Goal: Task Accomplishment & Management: Manage account settings

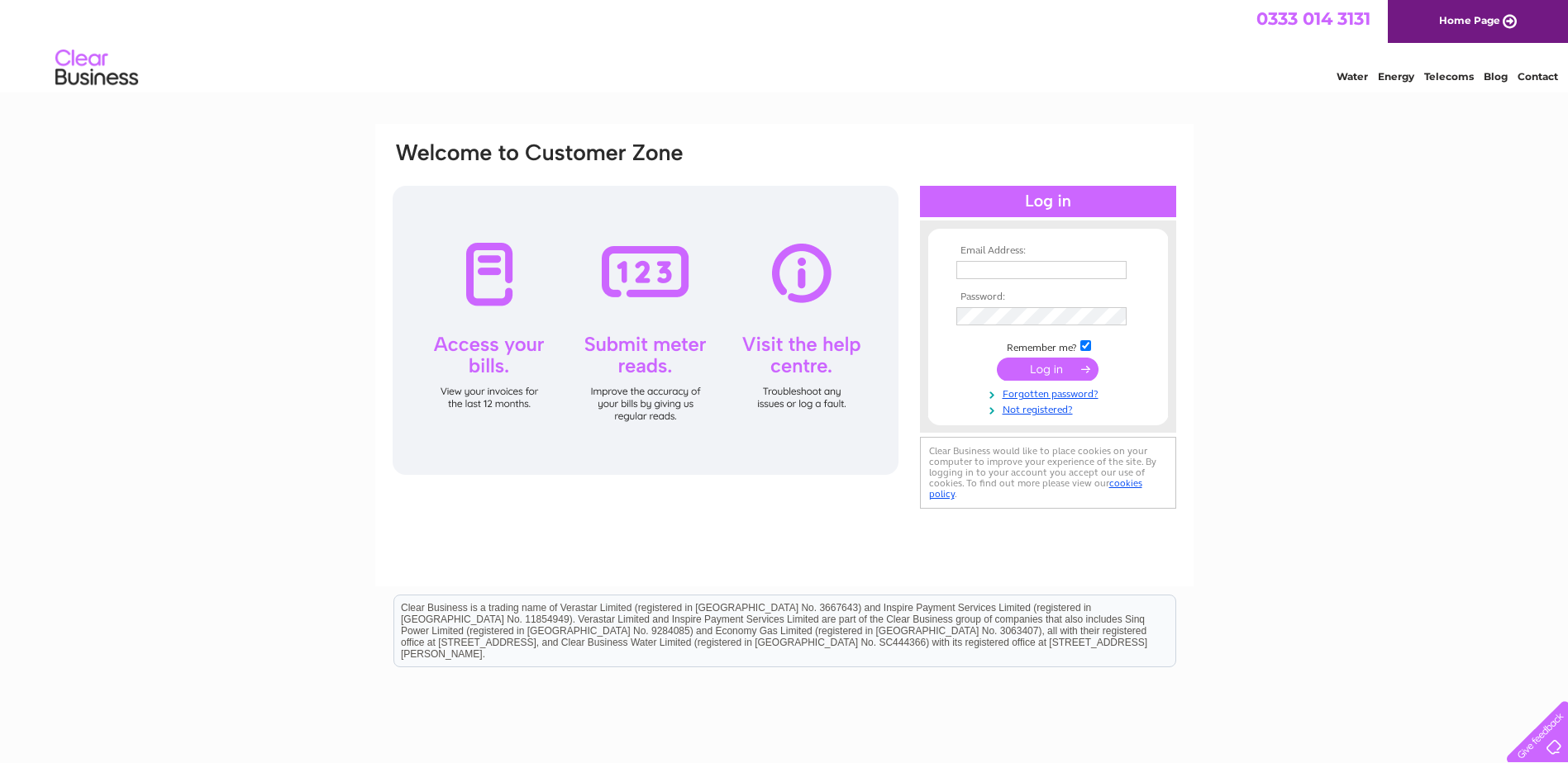
type input "margaret@standardrealestateltd.com"
click at [1047, 368] on input "submit" at bounding box center [1047, 369] width 101 height 23
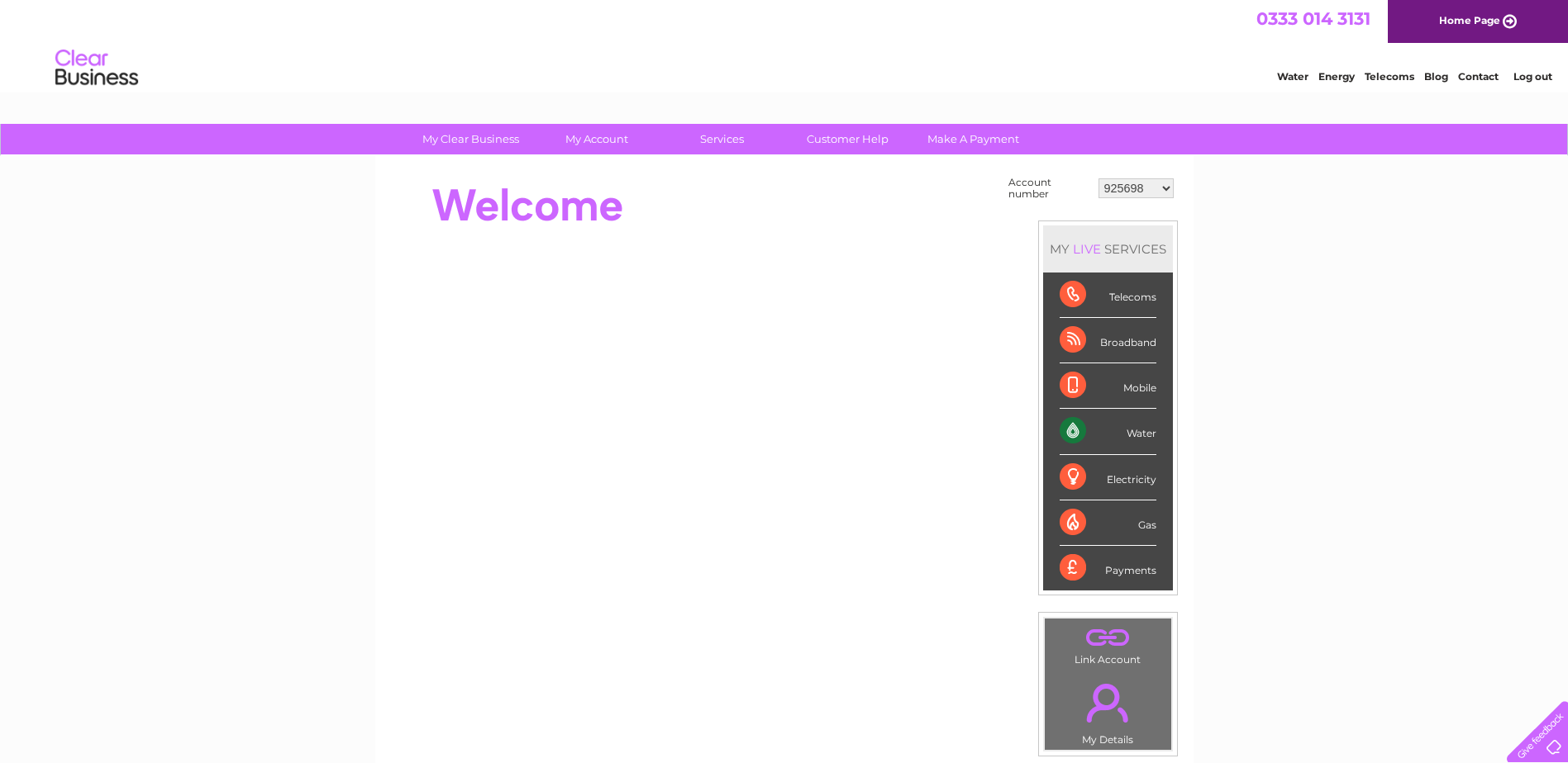
click at [1166, 187] on select "925698 934462 934831 938572 941363 942374 952730 966731 966770 967205 971927 97…" at bounding box center [1136, 188] width 76 height 20
click at [1170, 186] on select "925698 934462 934831 938572 941363 942374 952730 966731 966770 967205 971927 97…" at bounding box center [1136, 188] width 76 height 20
select select "30316678"
click at [1098, 179] on select "925698 934462 934831 938572 941363 942374 952730 966731 966770 967205 971927 97…" at bounding box center [1136, 188] width 76 height 20
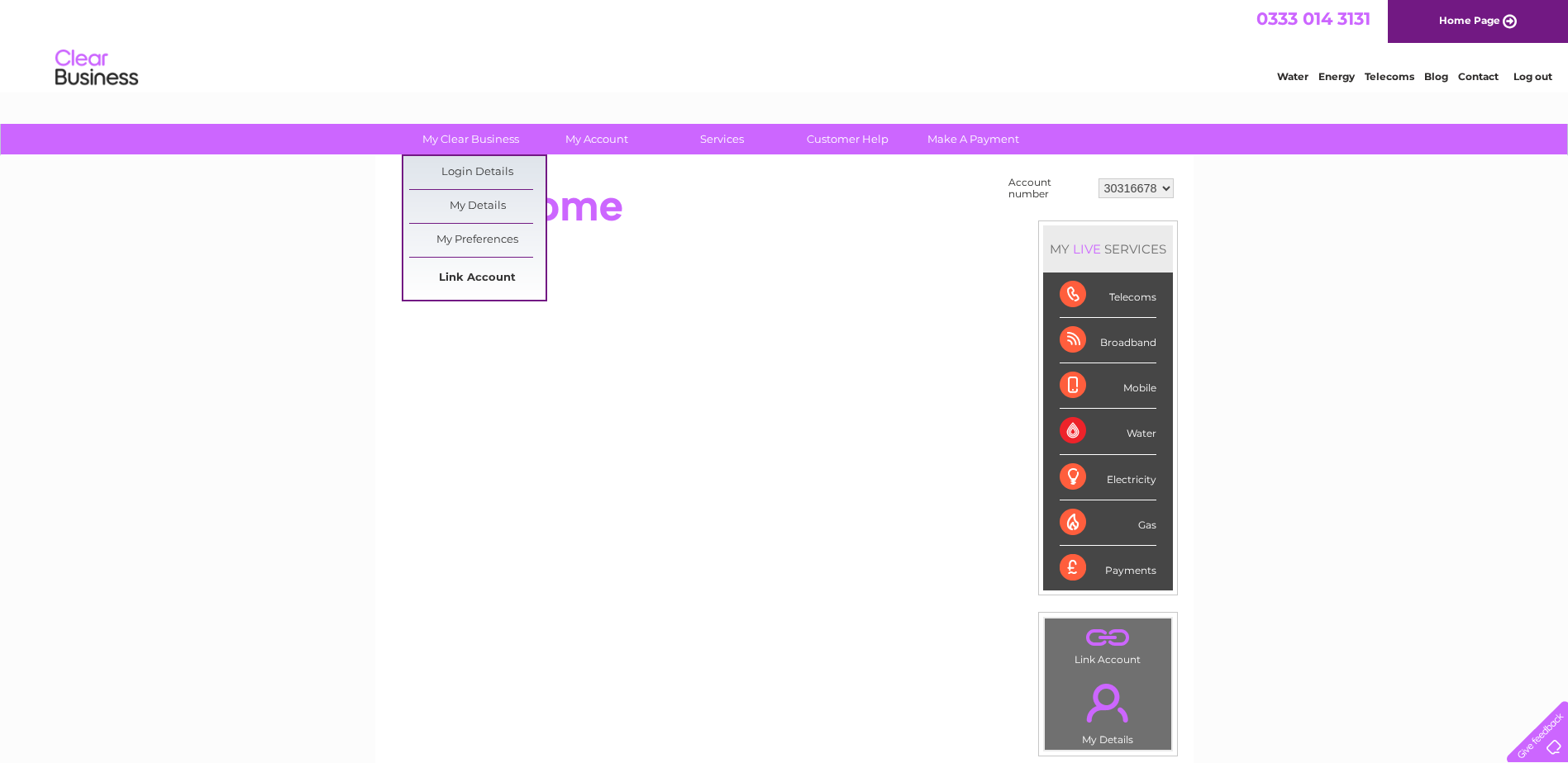
click at [486, 269] on link "Link Account" at bounding box center [478, 278] width 136 height 33
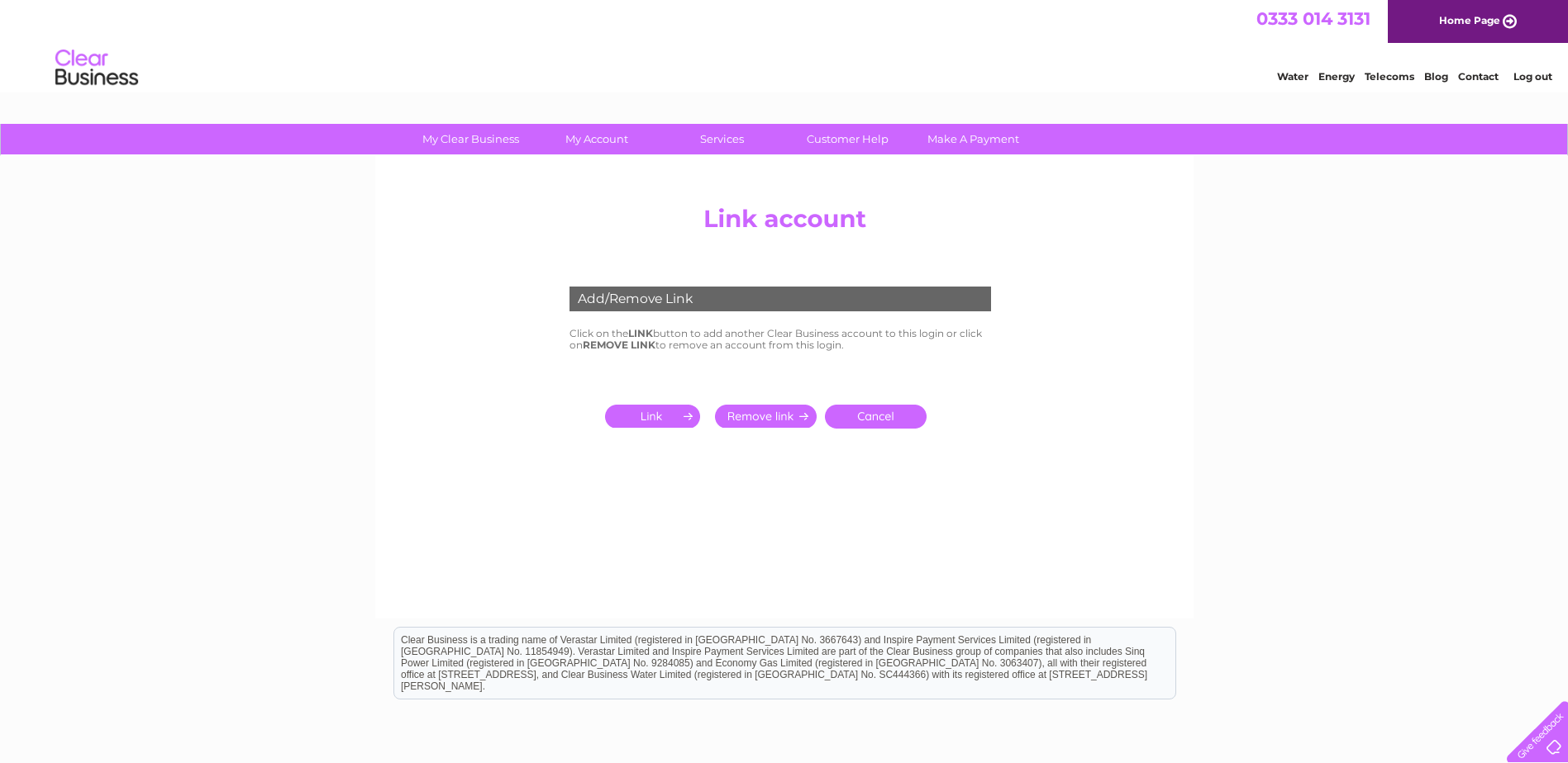
click at [670, 420] on input "submit" at bounding box center [655, 416] width 101 height 23
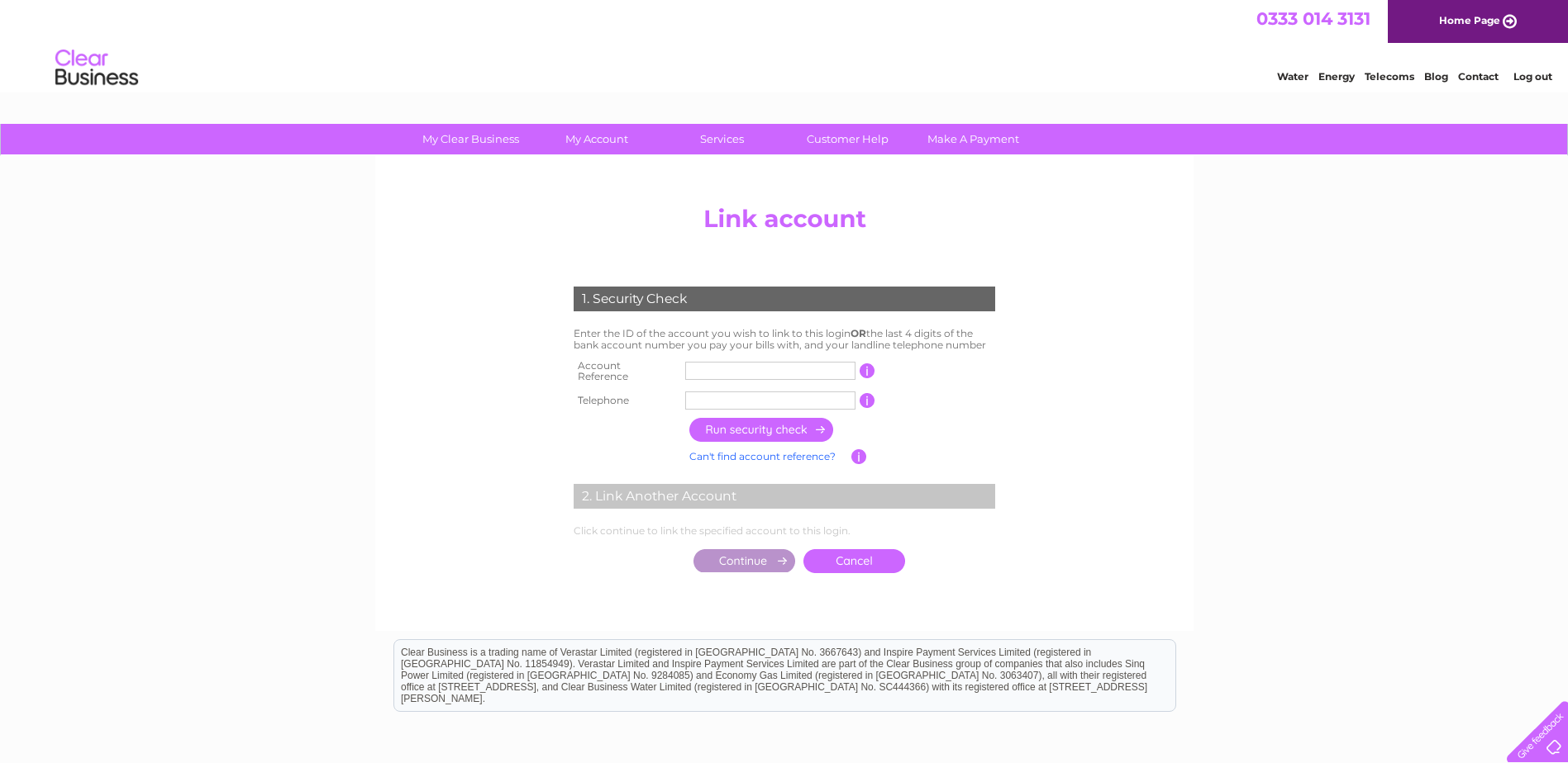
click at [723, 370] on input "text" at bounding box center [770, 371] width 170 height 18
type input "30315559"
click at [730, 396] on input "text" at bounding box center [770, 400] width 170 height 18
type input "01413322292"
click at [744, 424] on input "button" at bounding box center [762, 429] width 146 height 24
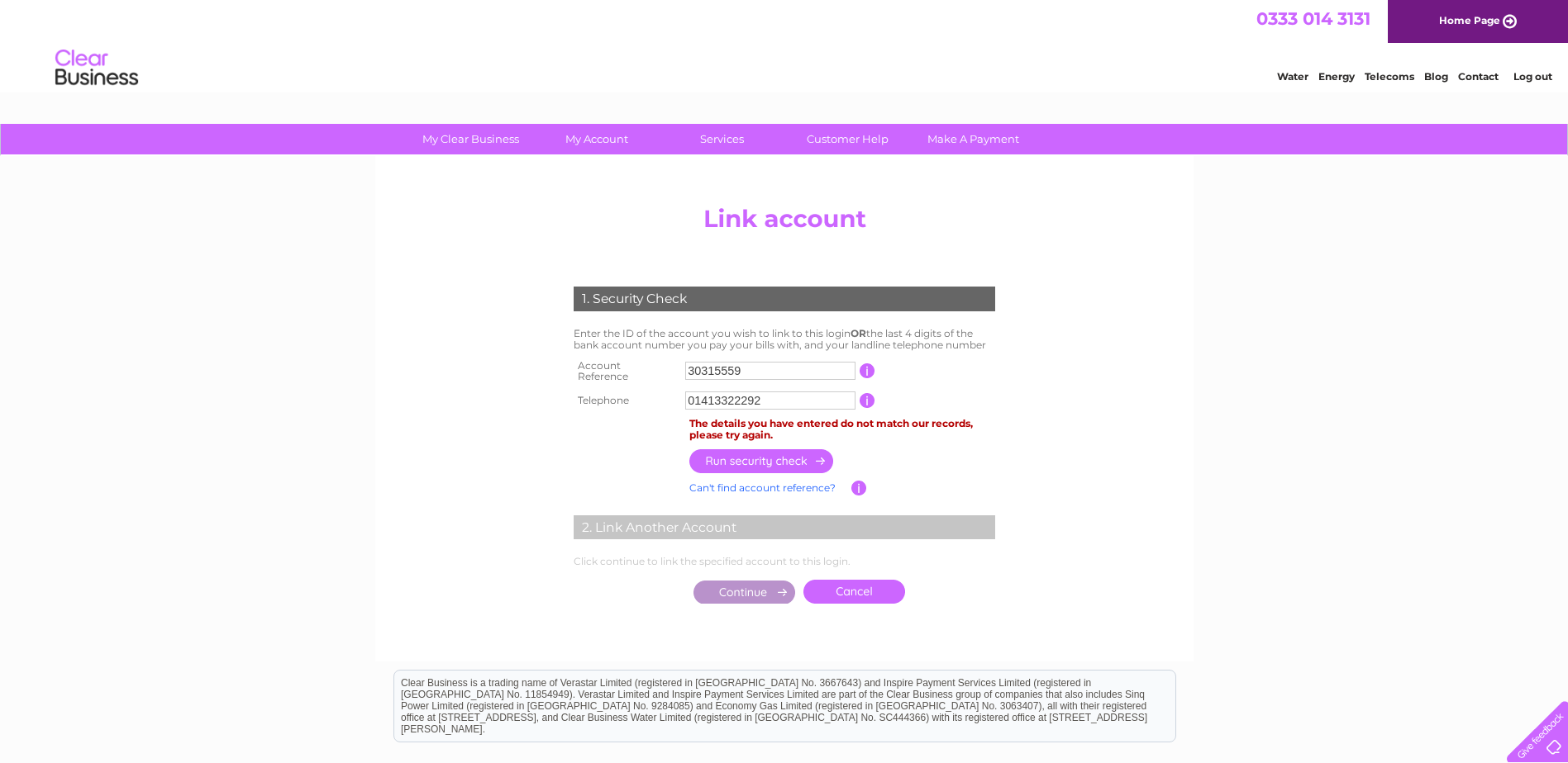
drag, startPoint x: 766, startPoint y: 395, endPoint x: 625, endPoint y: 395, distance: 141.0
click at [625, 395] on tr "Telephone 01413322292 1 of the landline telephone numbers you have given us" at bounding box center [784, 401] width 429 height 26
click at [755, 449] on input "button" at bounding box center [762, 460] width 146 height 24
drag, startPoint x: 719, startPoint y: 396, endPoint x: 630, endPoint y: 388, distance: 89.4
click at [629, 389] on tr "Telephone 07919377765 1 of the landline telephone numbers you have given us" at bounding box center [784, 401] width 429 height 26
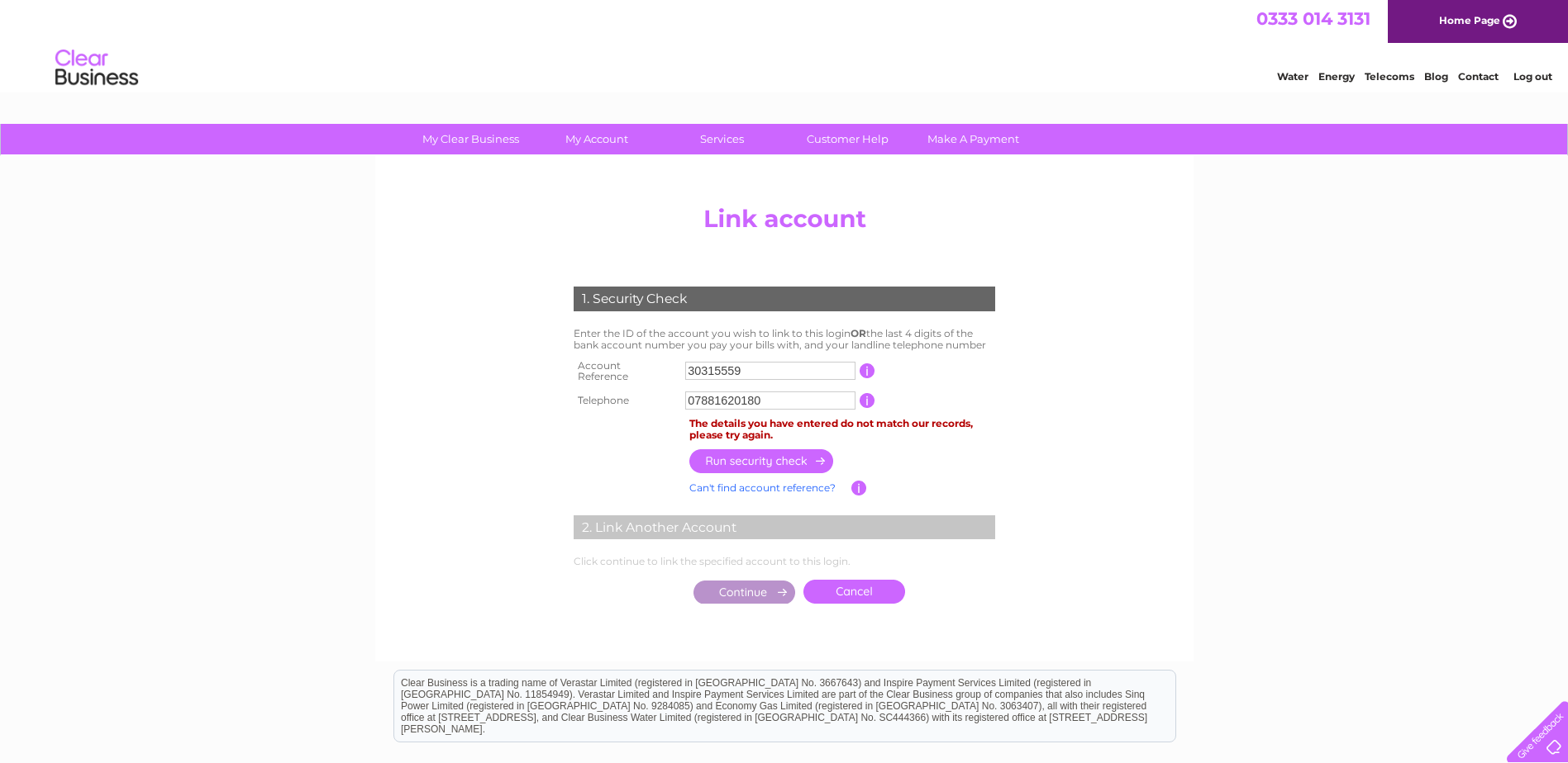
type input "07881620180"
click at [786, 449] on input "button" at bounding box center [762, 460] width 146 height 24
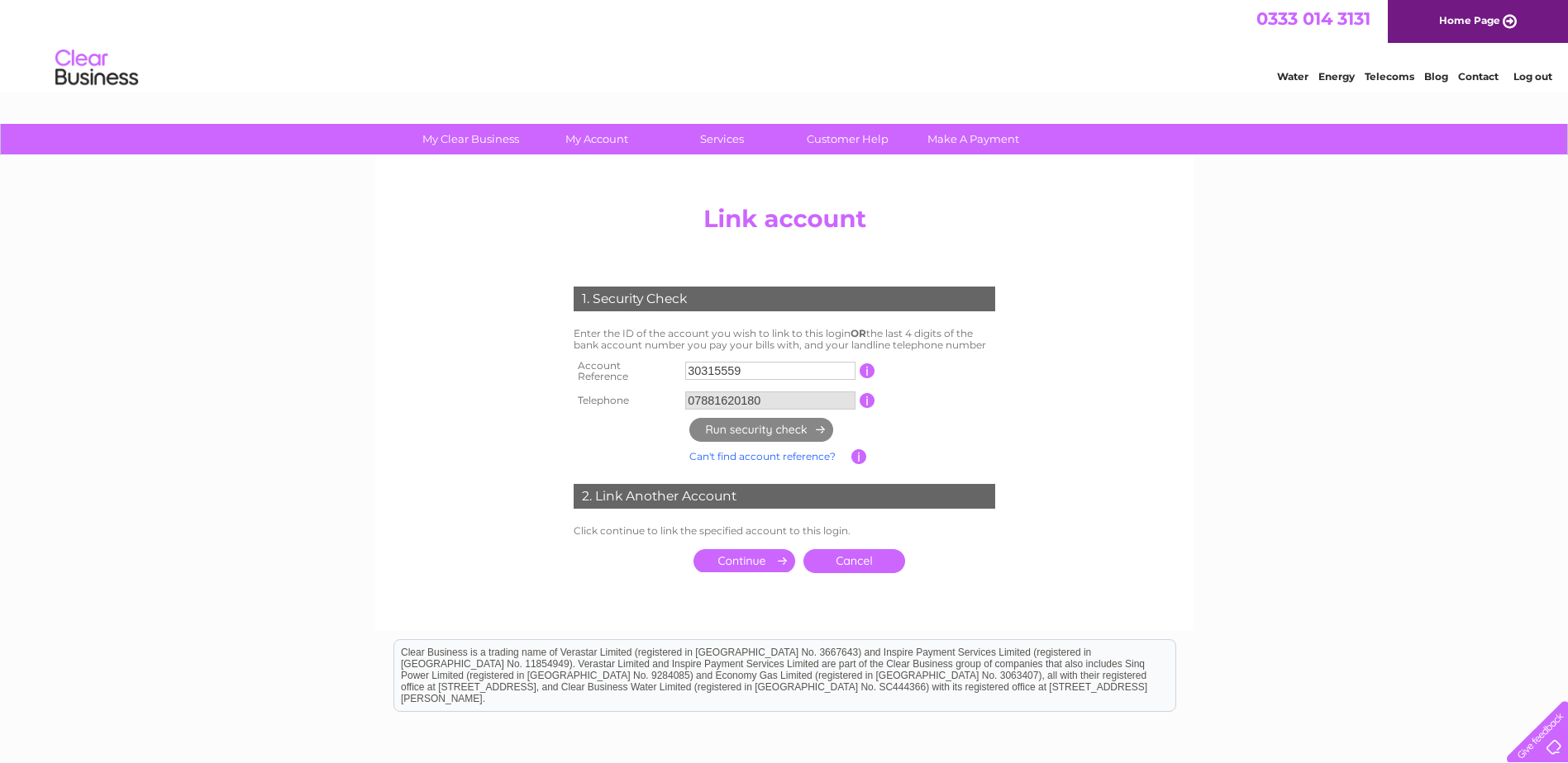
click at [740, 557] on input "submit" at bounding box center [743, 561] width 101 height 23
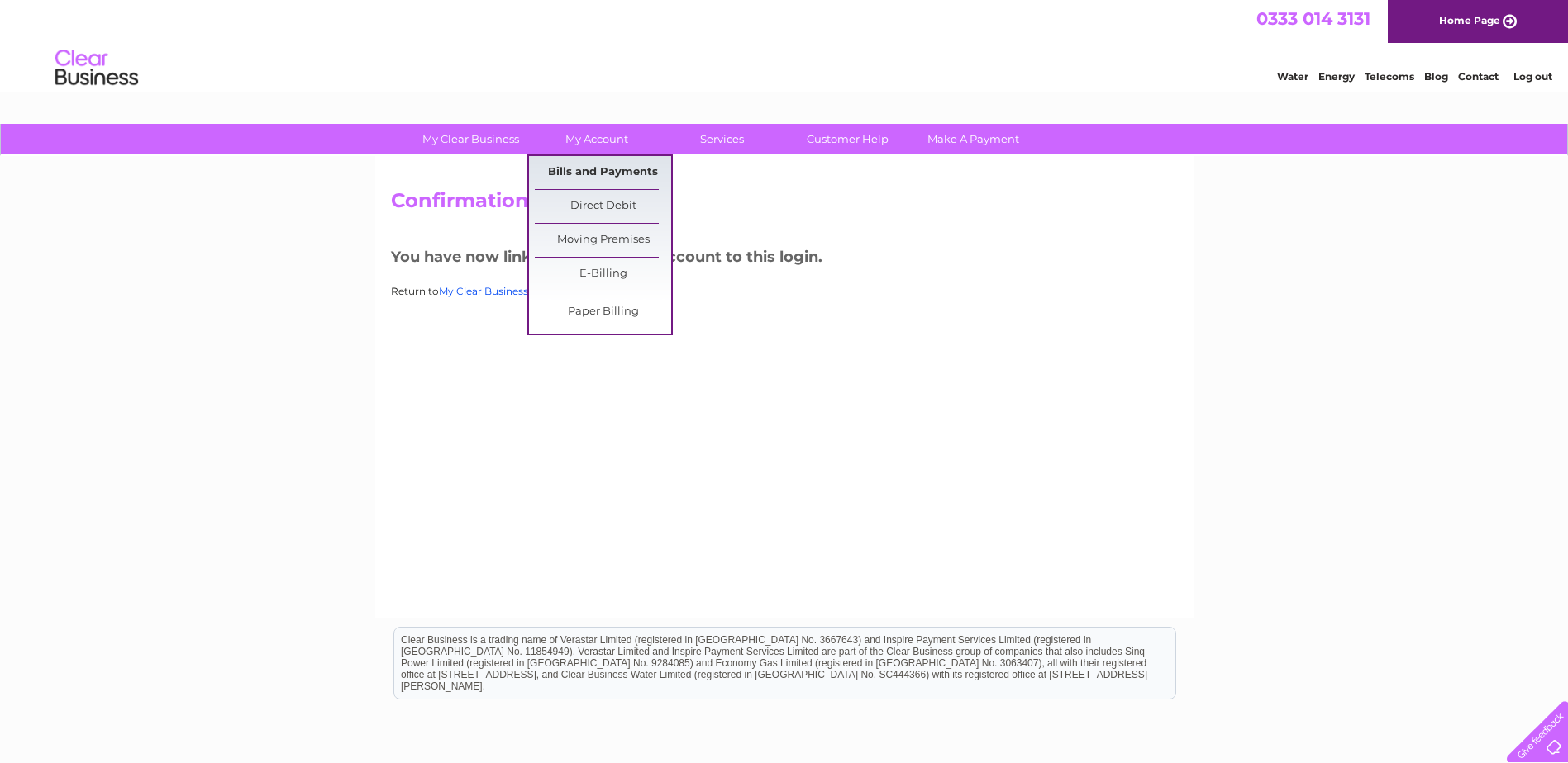
click at [594, 162] on link "Bills and Payments" at bounding box center [602, 172] width 136 height 33
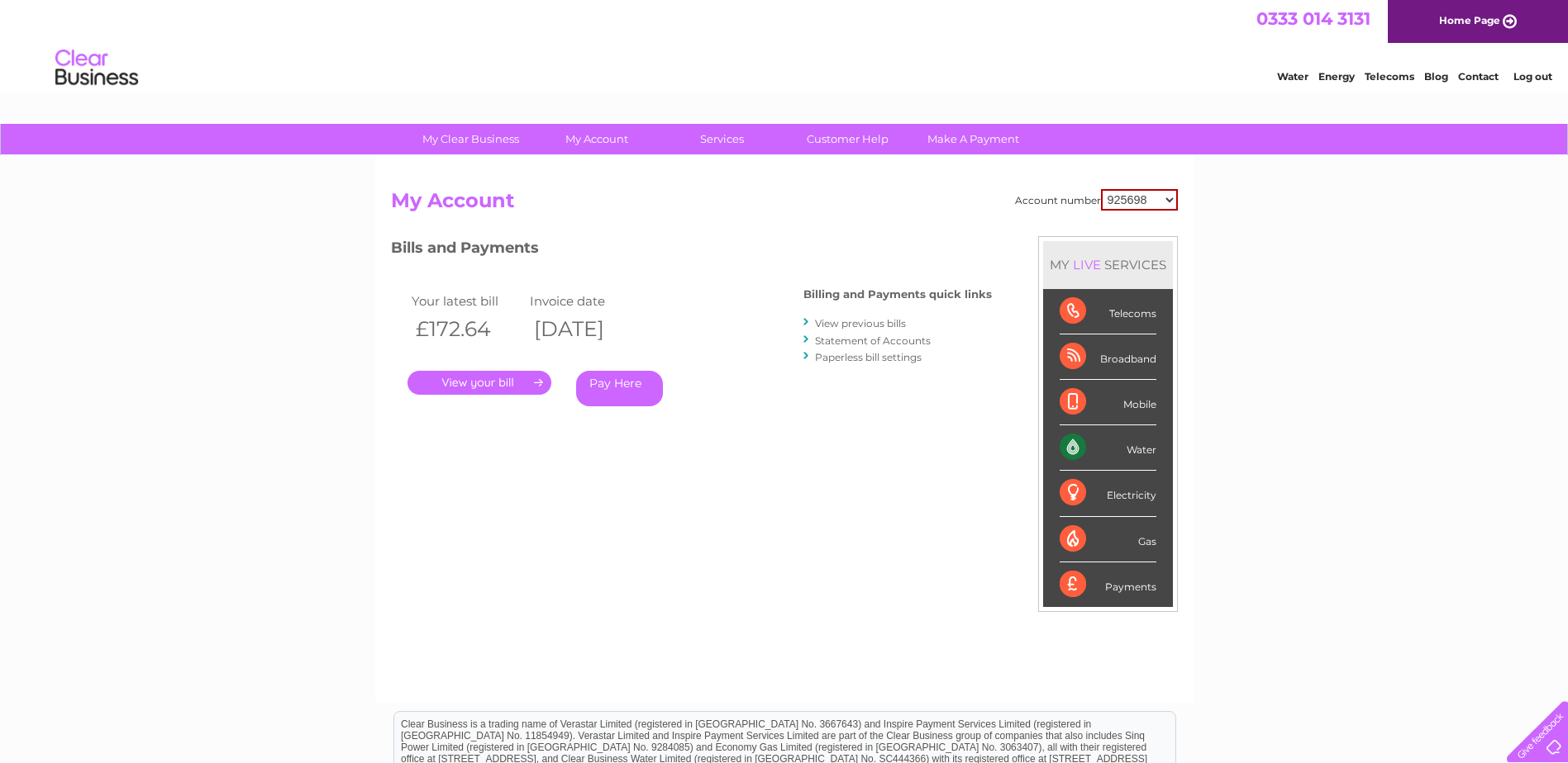
click at [1172, 199] on select "925698 934462 934831 938572 941363 942374 952730 966731 966770 967205 971927 97…" at bounding box center [1139, 199] width 77 height 22
select select "30315559"
click at [1101, 189] on select "925698 934462 934831 938572 941363 942374 952730 966731 966770 967205 971927 97…" at bounding box center [1139, 199] width 77 height 22
click at [857, 323] on link "View previous bills" at bounding box center [861, 323] width 91 height 12
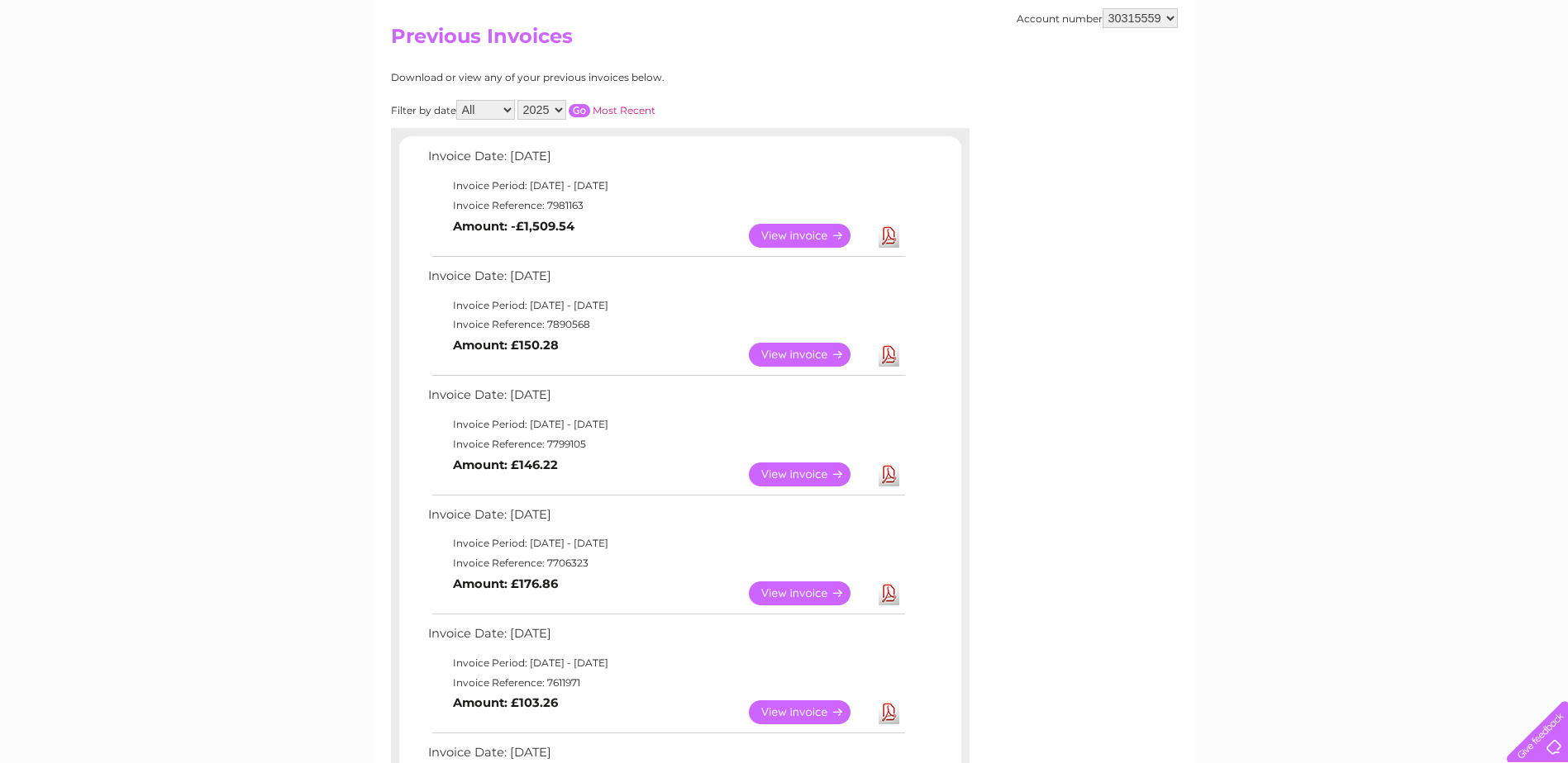
scroll to position [165, 0]
click at [806, 232] on link "View" at bounding box center [810, 234] width 121 height 24
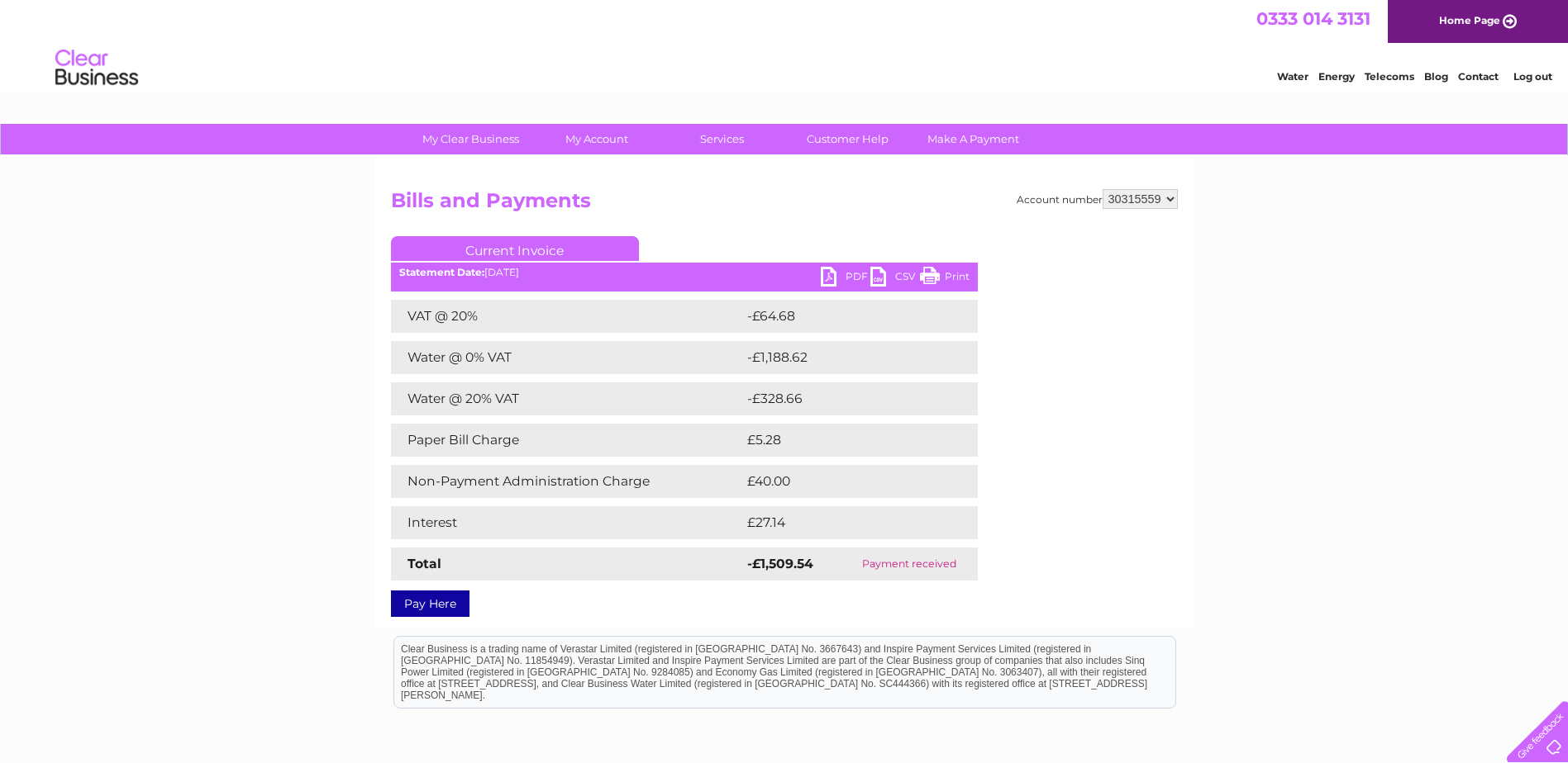
click at [828, 273] on link "PDF" at bounding box center [845, 278] width 49 height 24
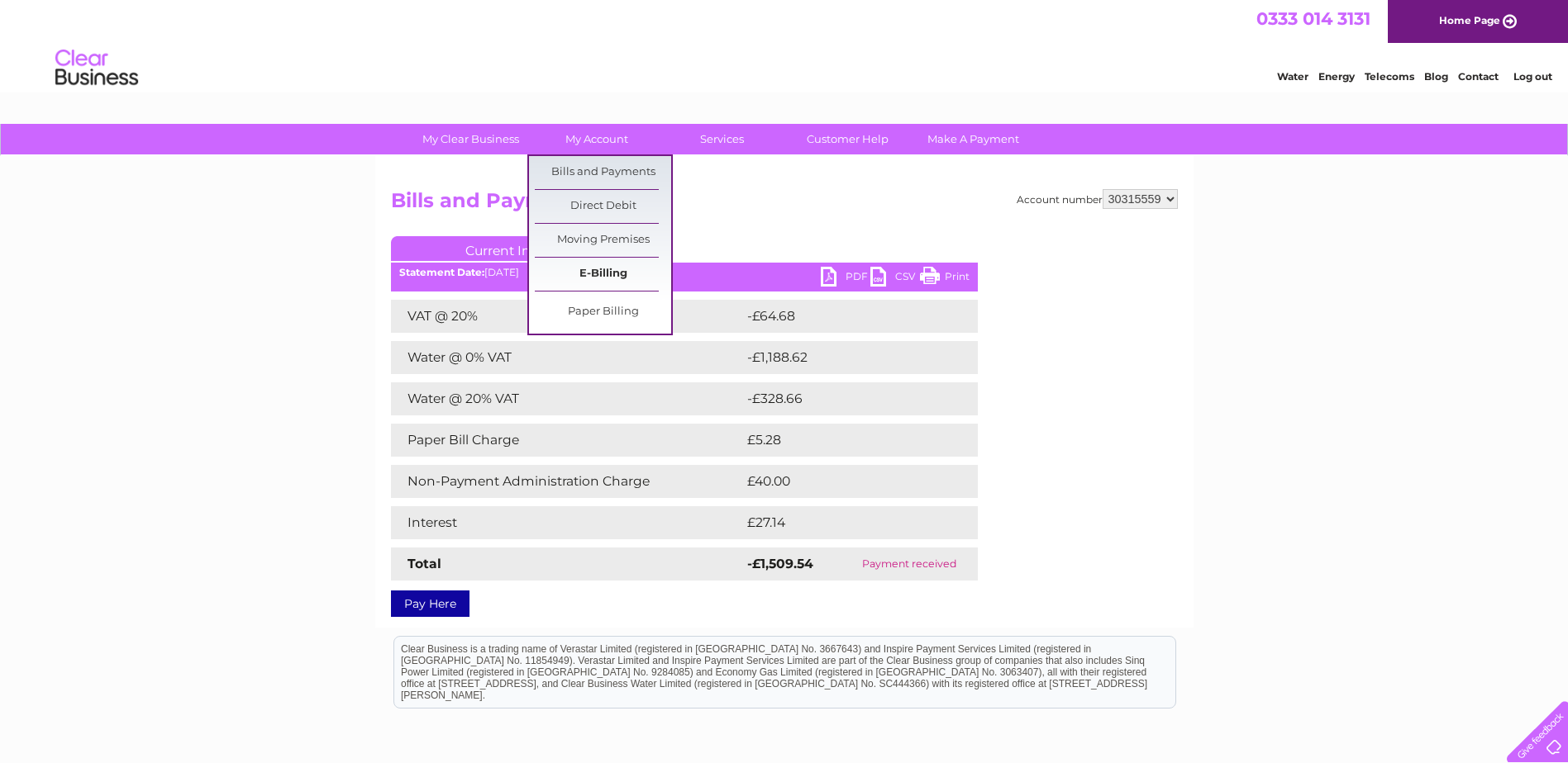
click at [623, 277] on link "E-Billing" at bounding box center [602, 274] width 136 height 33
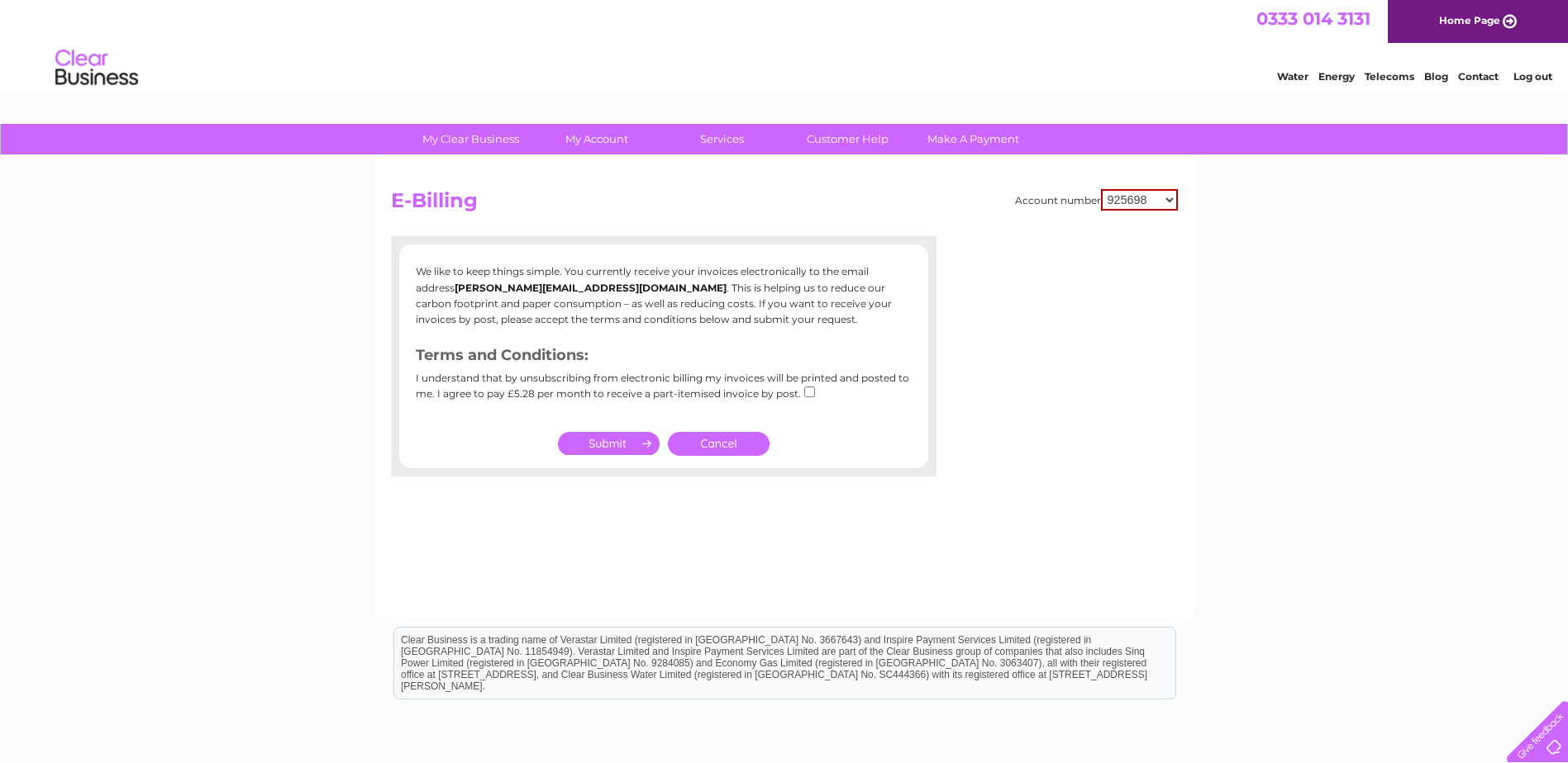
click at [1166, 199] on select "925698 934462 934831 938572 941363 942374 952730 966731 966770 967205 971927 97…" at bounding box center [1139, 199] width 77 height 22
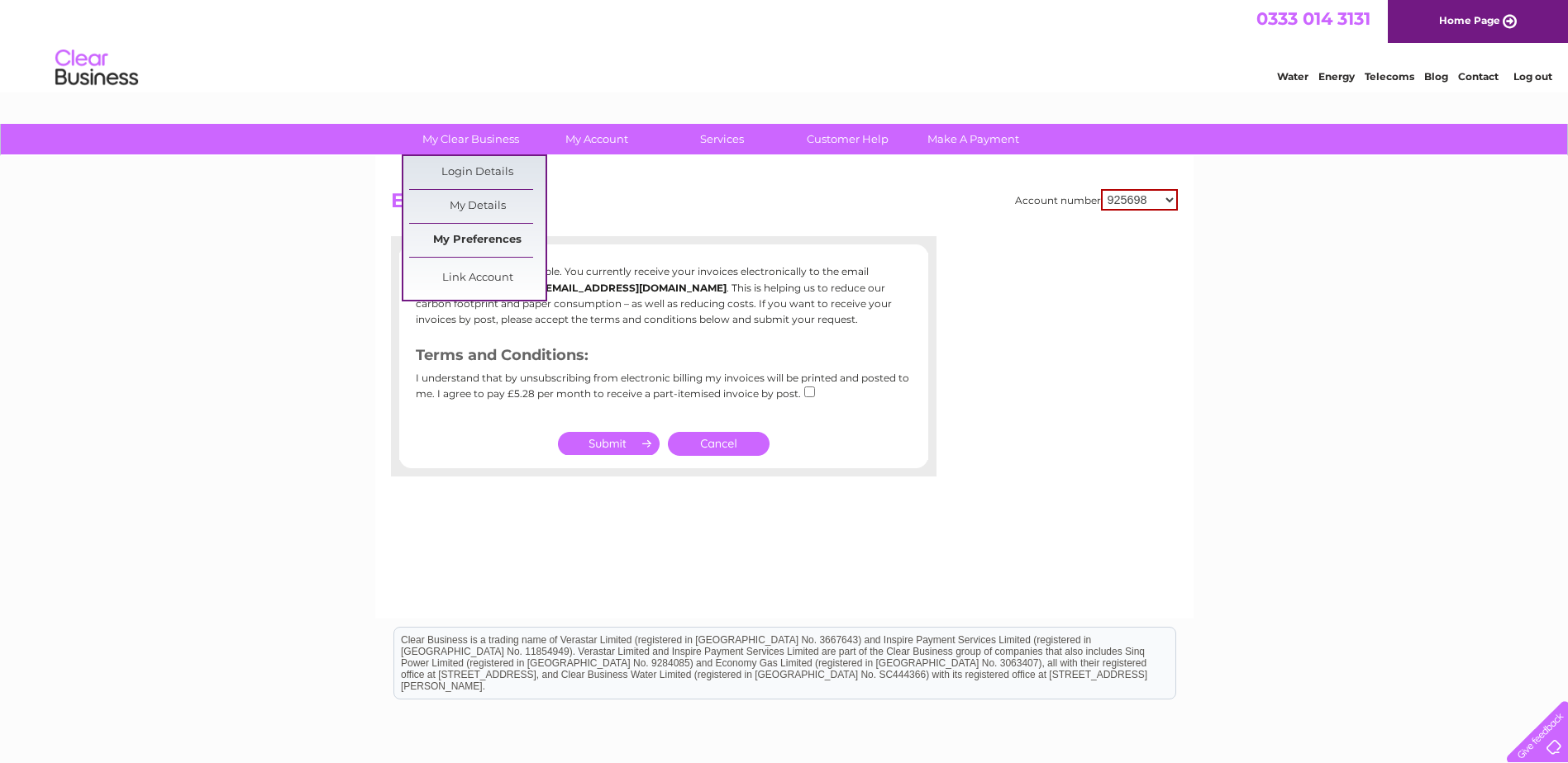
click at [476, 244] on link "My Preferences" at bounding box center [478, 240] width 136 height 33
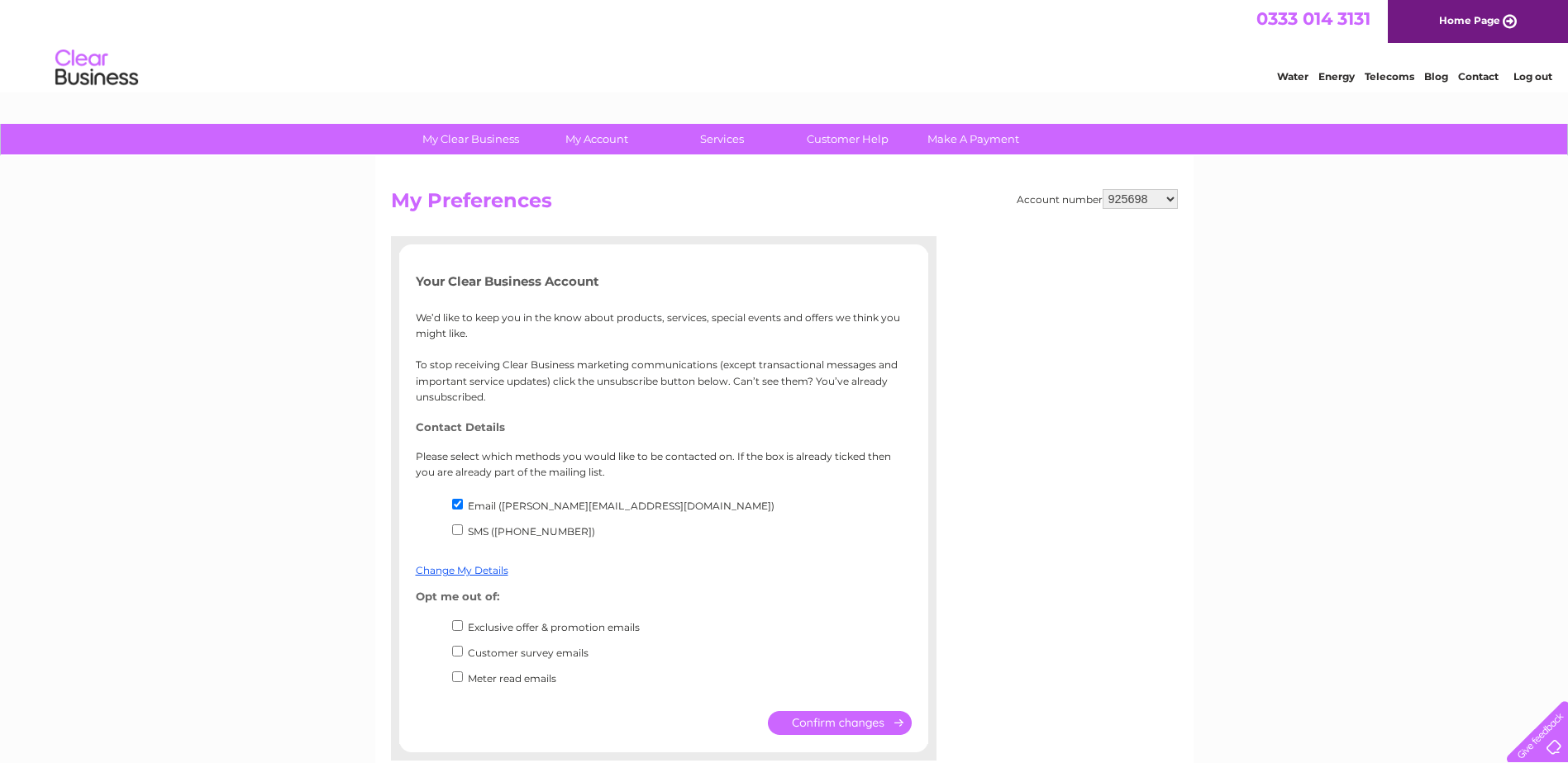
click at [1174, 196] on select "925698 934462 934831 938572 941363 942374 952730 966731 966770 967205 971927 97…" at bounding box center [1141, 199] width 76 height 20
select select "30315559"
click at [1103, 189] on select "925698 934462 934831 938572 941363 942374 952730 966731 966770 967205 971927 97…" at bounding box center [1141, 199] width 76 height 20
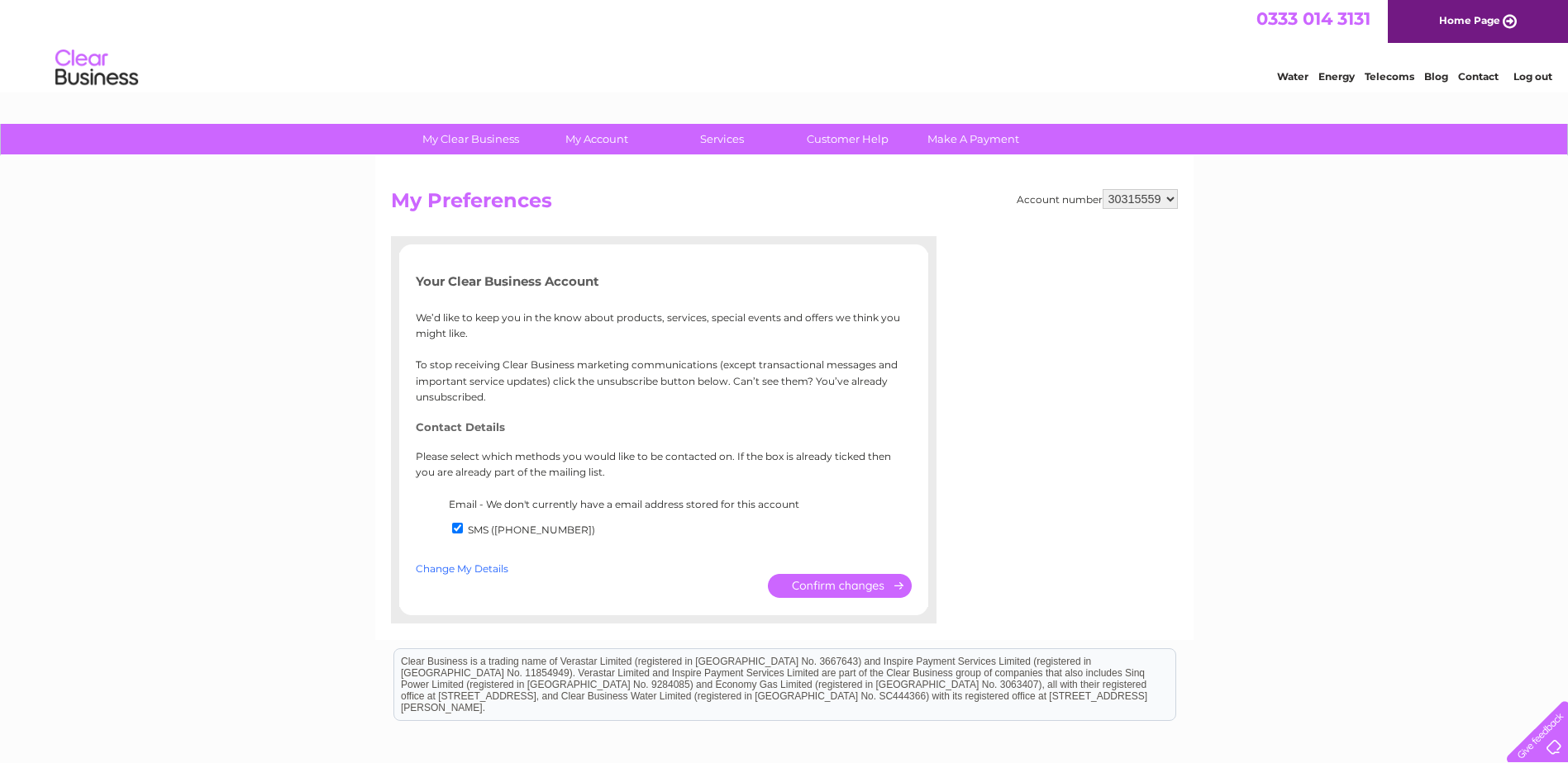
click at [469, 566] on link "Change My Details" at bounding box center [462, 568] width 93 height 12
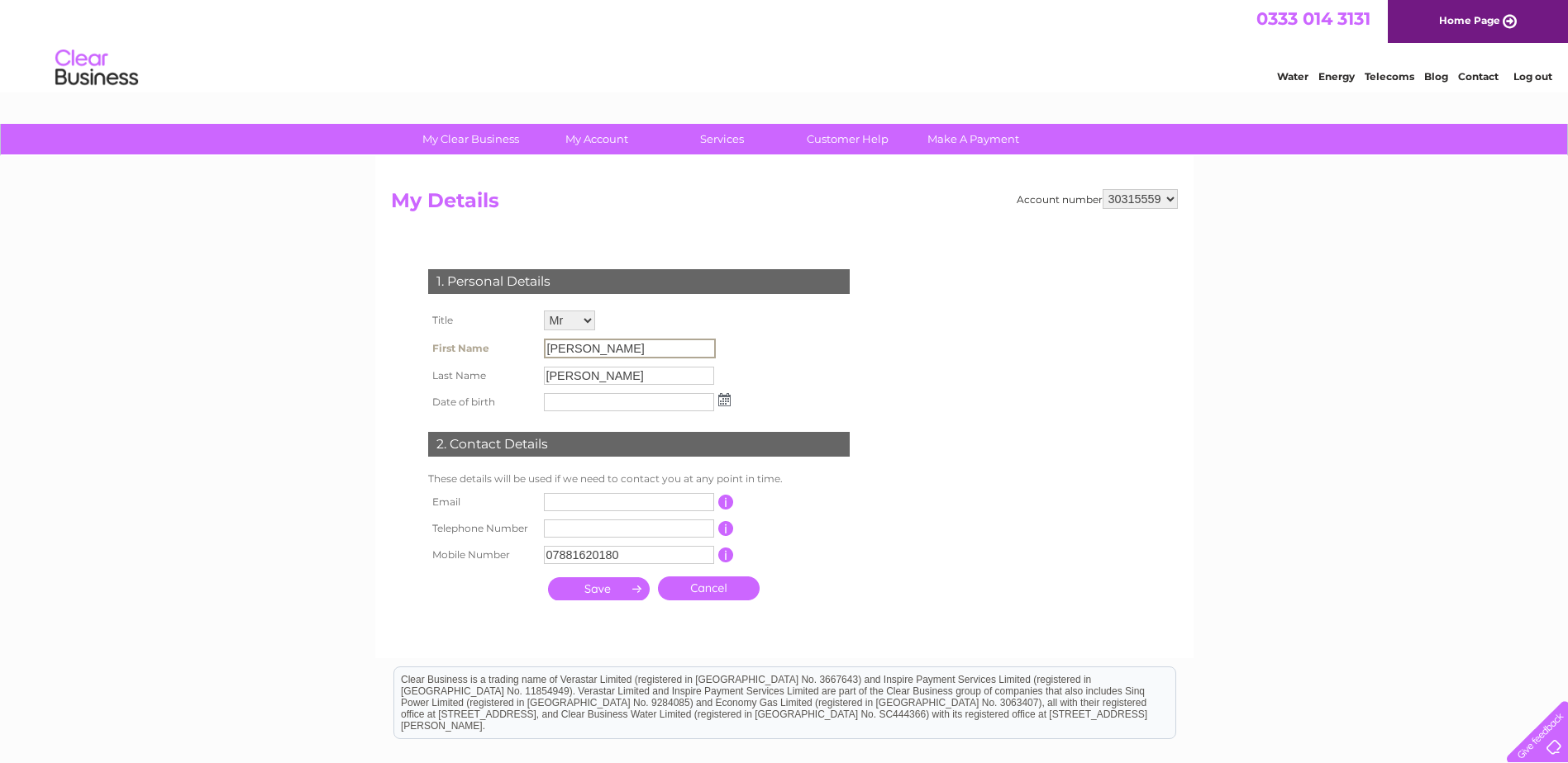
drag, startPoint x: 606, startPoint y: 348, endPoint x: 513, endPoint y: 357, distance: 93.4
click at [513, 357] on tr "First Name Stephen" at bounding box center [579, 349] width 311 height 28
drag, startPoint x: 513, startPoint y: 357, endPoint x: 598, endPoint y: 349, distance: 85.4
click at [598, 349] on input "Stephen" at bounding box center [630, 348] width 172 height 20
drag, startPoint x: 596, startPoint y: 349, endPoint x: 536, endPoint y: 351, distance: 60.0
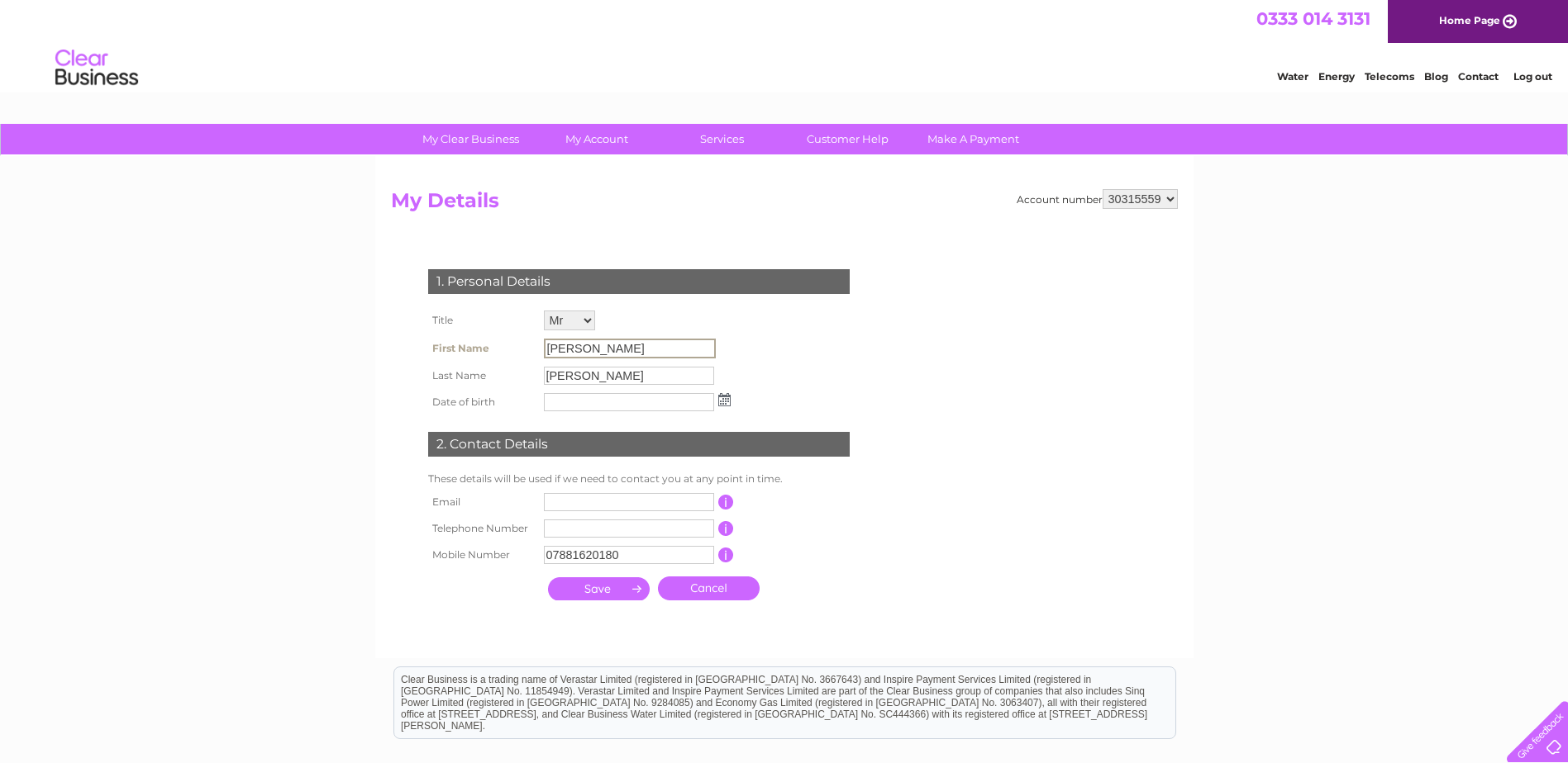
click at [536, 351] on tr "First Name Stephen" at bounding box center [579, 349] width 311 height 28
click at [589, 501] on input "text" at bounding box center [630, 501] width 172 height 20
click at [590, 501] on input "su" at bounding box center [630, 501] width 172 height 20
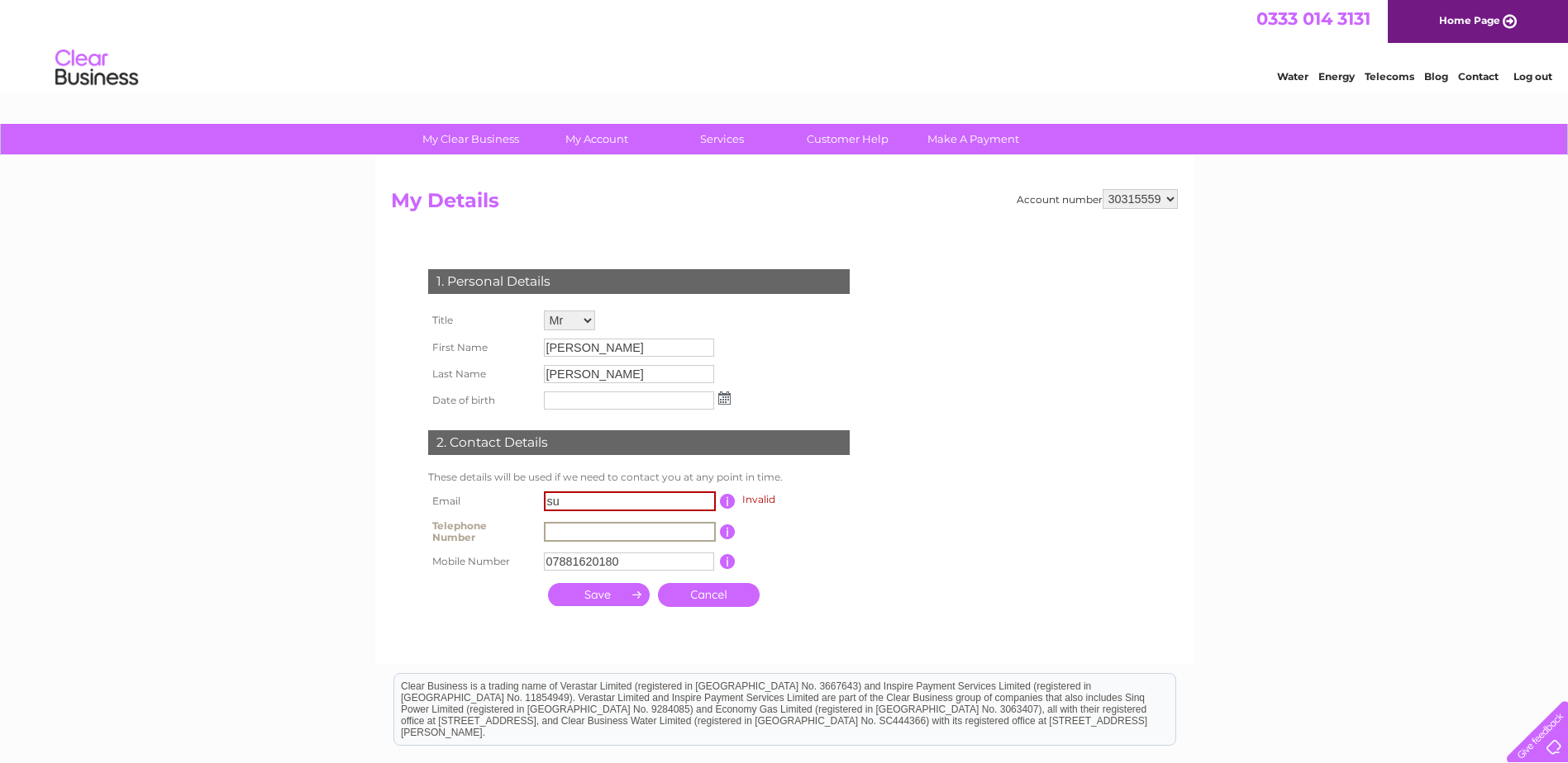
click at [556, 529] on input "text" at bounding box center [630, 531] width 172 height 20
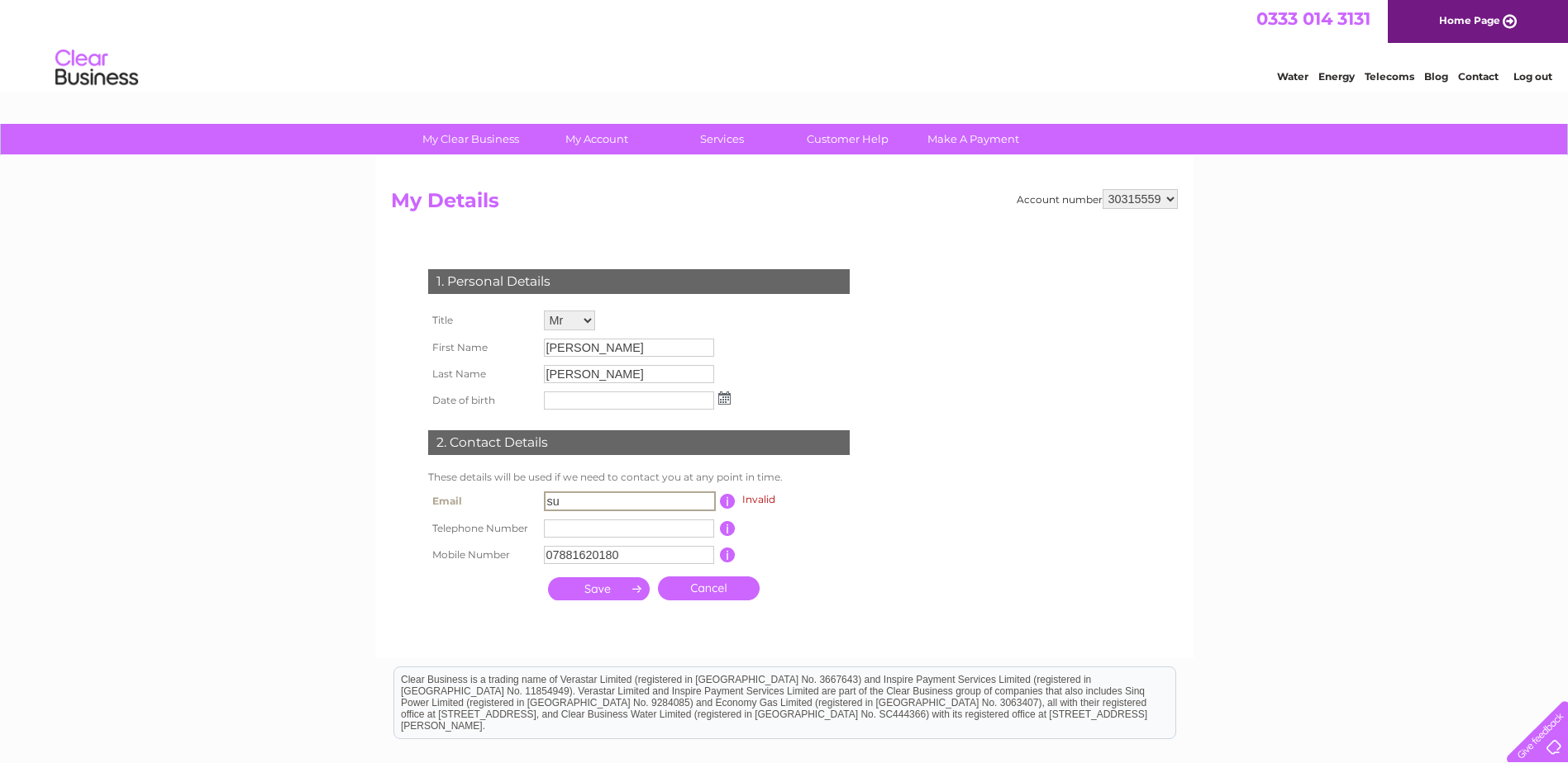
click at [573, 504] on input "su" at bounding box center [630, 501] width 172 height 20
type input "suppliers@mcintyreproperty.com"
type input "01413322292"
drag, startPoint x: 632, startPoint y: 554, endPoint x: 490, endPoint y: 551, distance: 142.0
click at [490, 551] on tr "Mobile Number 07881620180 This should be a valid mobile number starting with 07…" at bounding box center [645, 554] width 444 height 28
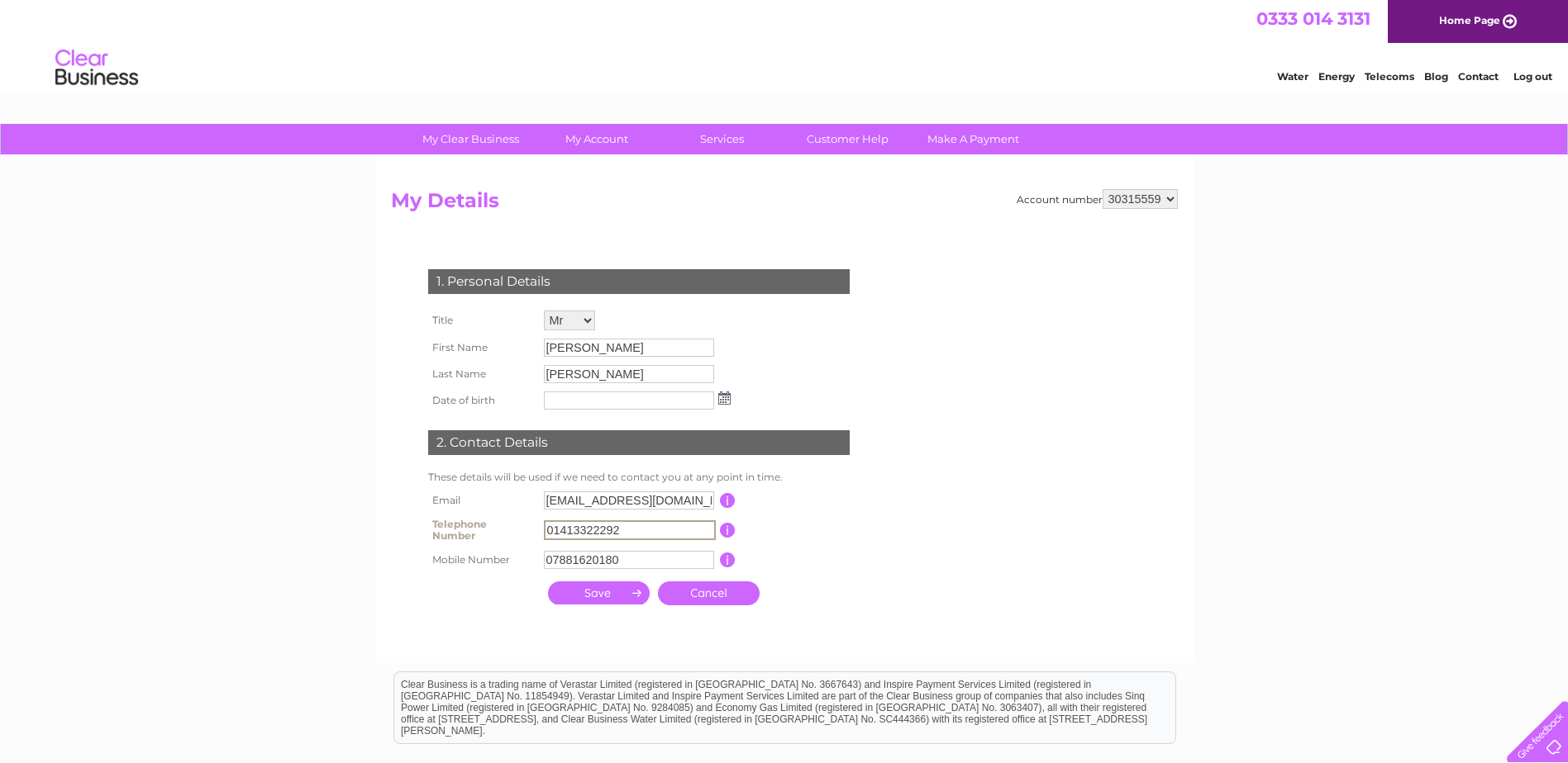
drag, startPoint x: 627, startPoint y: 528, endPoint x: 525, endPoint y: 528, distance: 102.0
click at [525, 528] on tr "Telephone Number 01413322292 This should be a valid landline telephone number s…" at bounding box center [645, 530] width 444 height 33
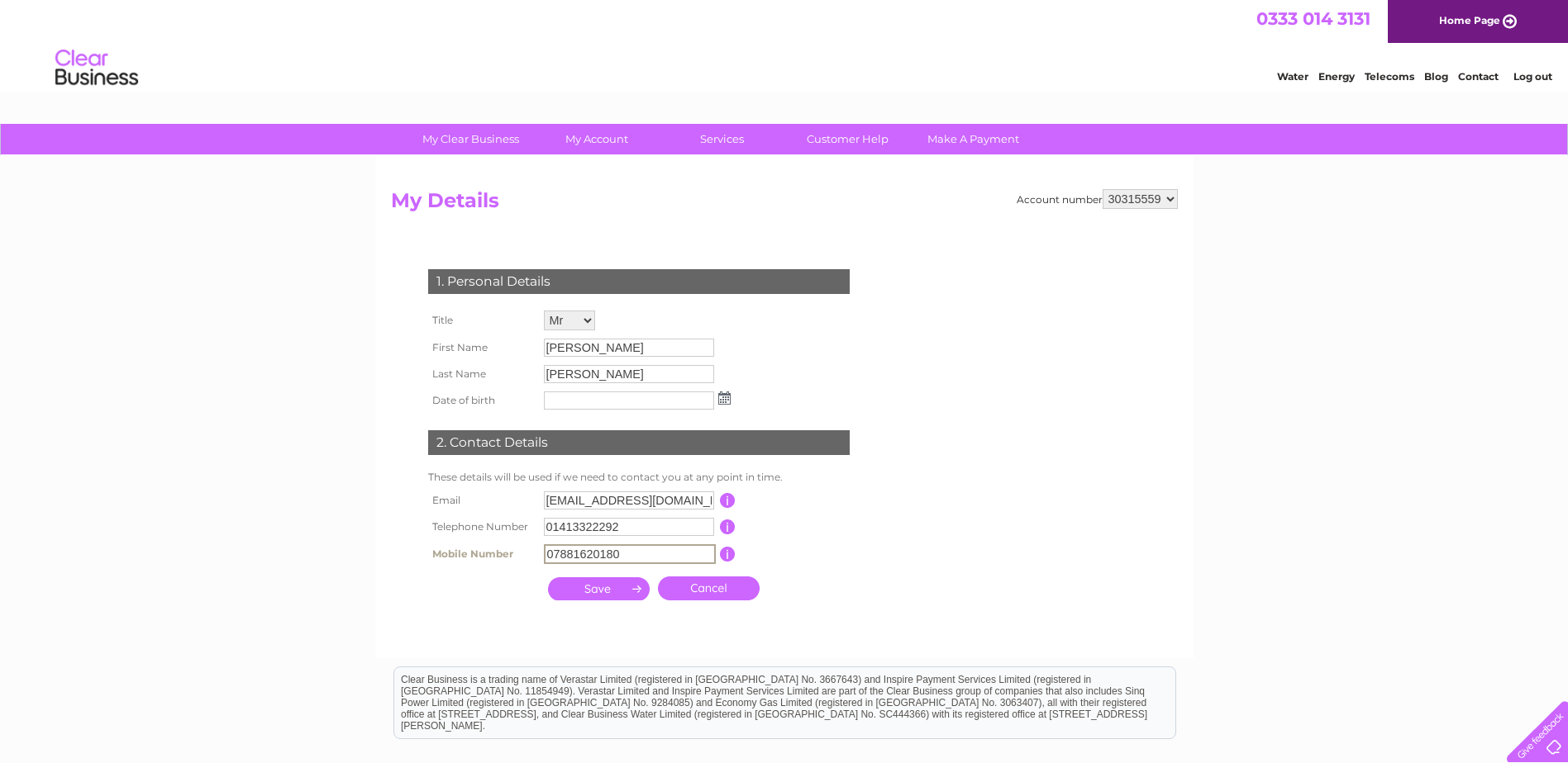
drag, startPoint x: 533, startPoint y: 559, endPoint x: 519, endPoint y: 543, distance: 21.3
click at [518, 547] on tr "Mobile Number 07881620180 This should be a valid mobile number starting with 07…" at bounding box center [645, 554] width 444 height 28
paste input "text"
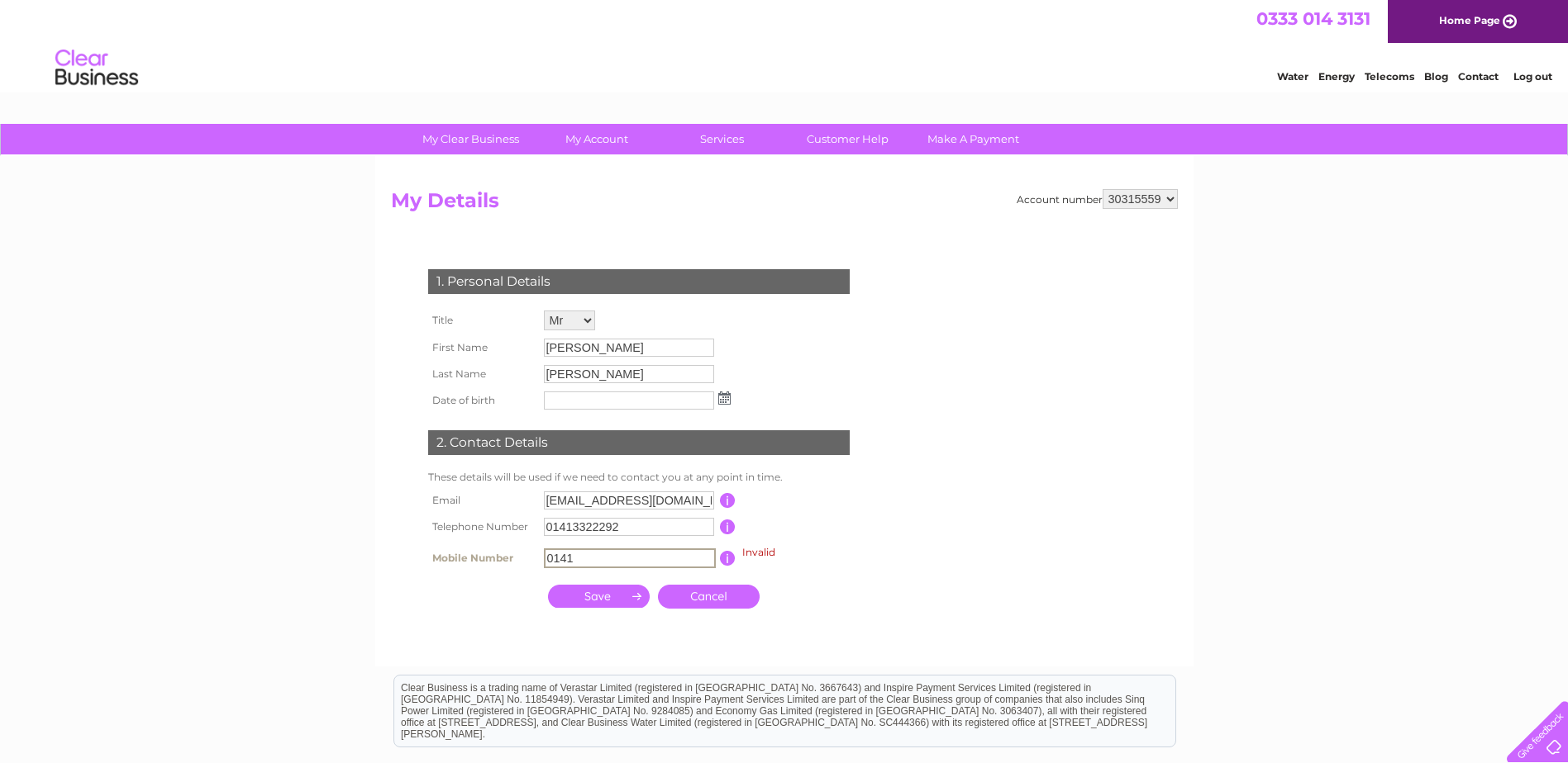
type input "01413322292"
click at [609, 592] on input "submit" at bounding box center [598, 597] width 101 height 23
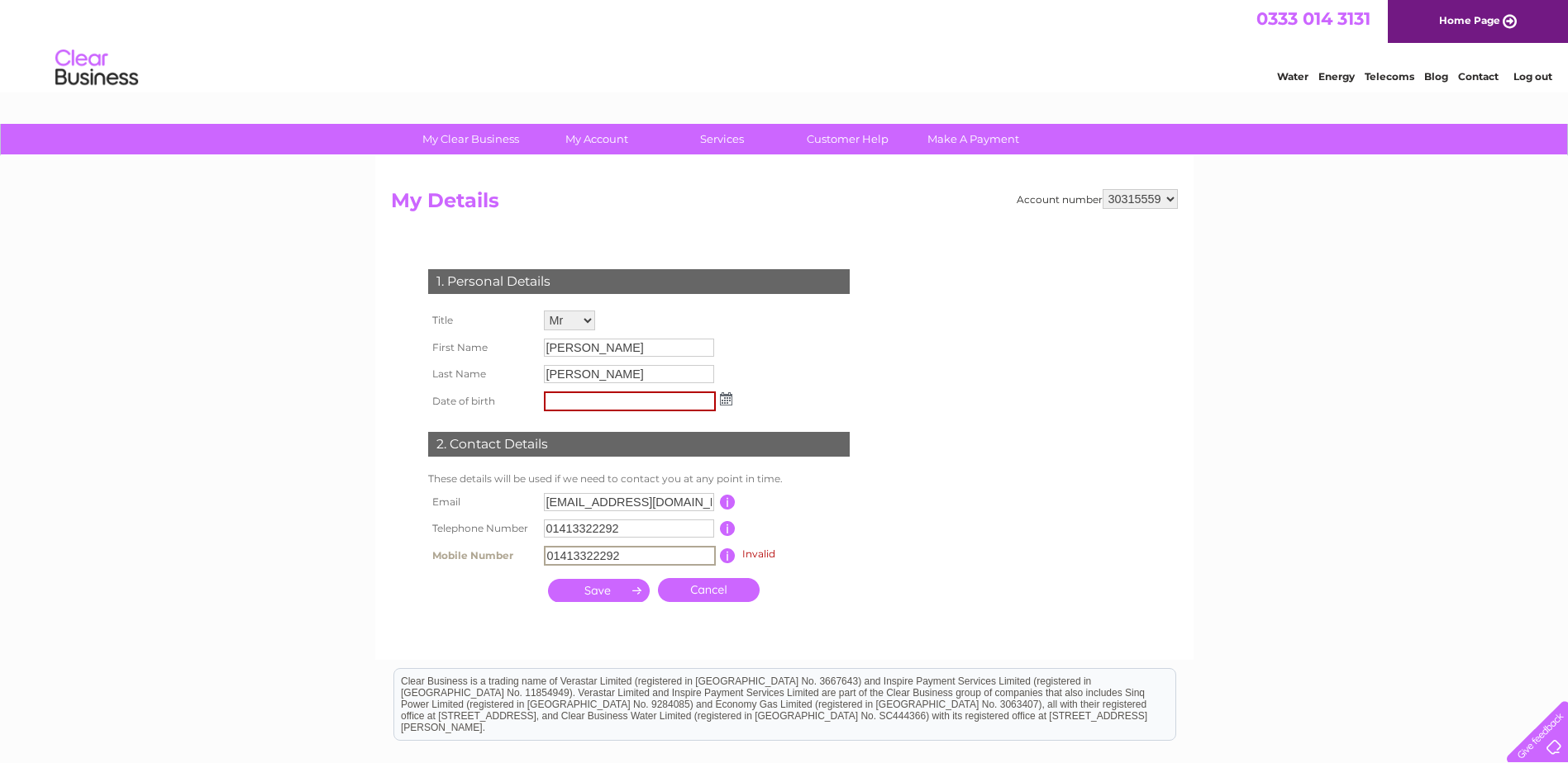
drag, startPoint x: 632, startPoint y: 555, endPoint x: 523, endPoint y: 555, distance: 109.0
click at [523, 555] on tr "Mobile Number 01413322292 Invalid This should be a valid mobile number starting…" at bounding box center [645, 556] width 444 height 28
click at [586, 397] on input "text" at bounding box center [630, 401] width 172 height 20
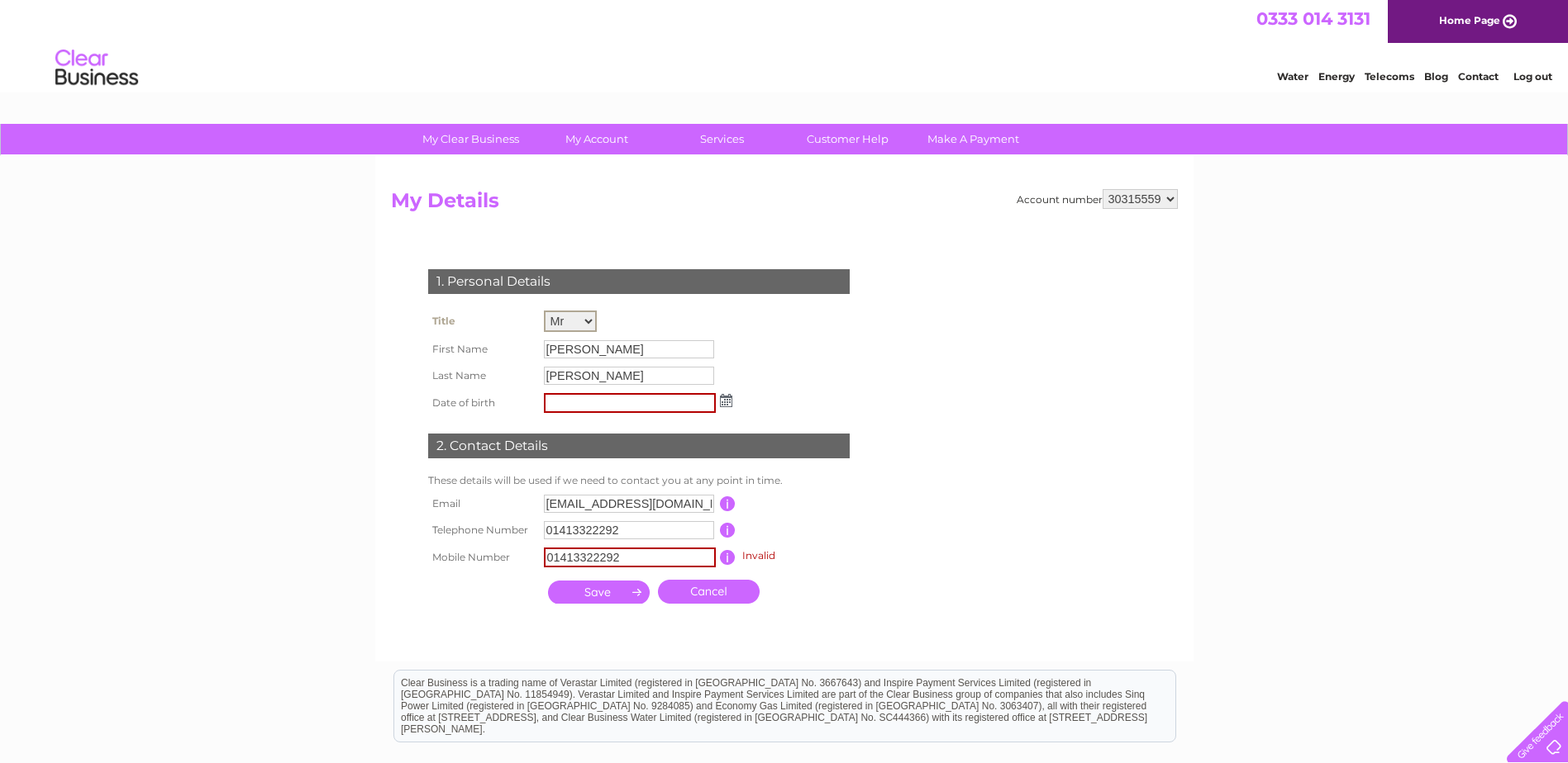
click at [589, 318] on select "Mr Mrs Ms Miss Dr Rev Prof Other Mr" at bounding box center [570, 321] width 53 height 22
click at [544, 311] on select "Mr Mrs Ms Miss Dr Rev Prof Other Mr" at bounding box center [570, 321] width 53 height 22
click at [601, 348] on input "Stephen" at bounding box center [629, 349] width 170 height 18
drag, startPoint x: 600, startPoint y: 348, endPoint x: 526, endPoint y: 346, distance: 74.0
click at [526, 346] on tr "First Name Stephen" at bounding box center [580, 349] width 312 height 28
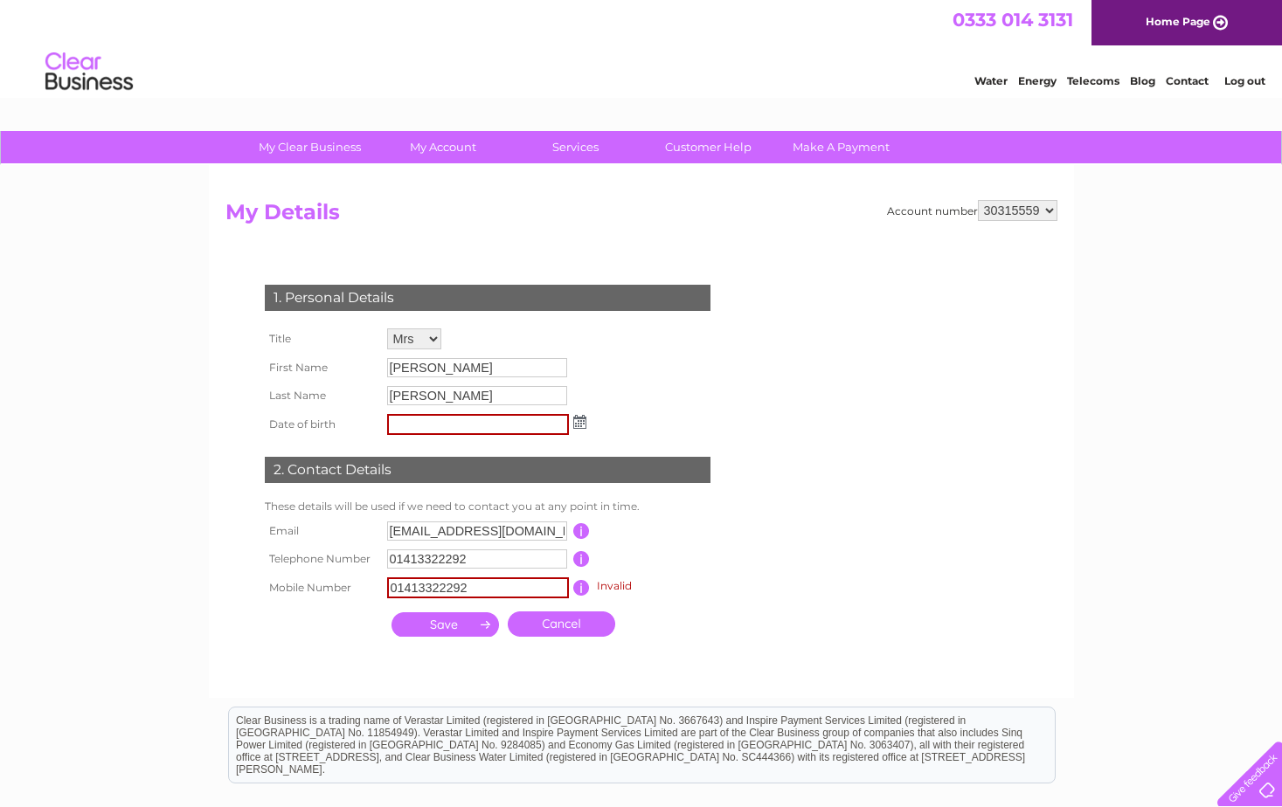
click at [431, 424] on input "text" at bounding box center [478, 424] width 182 height 21
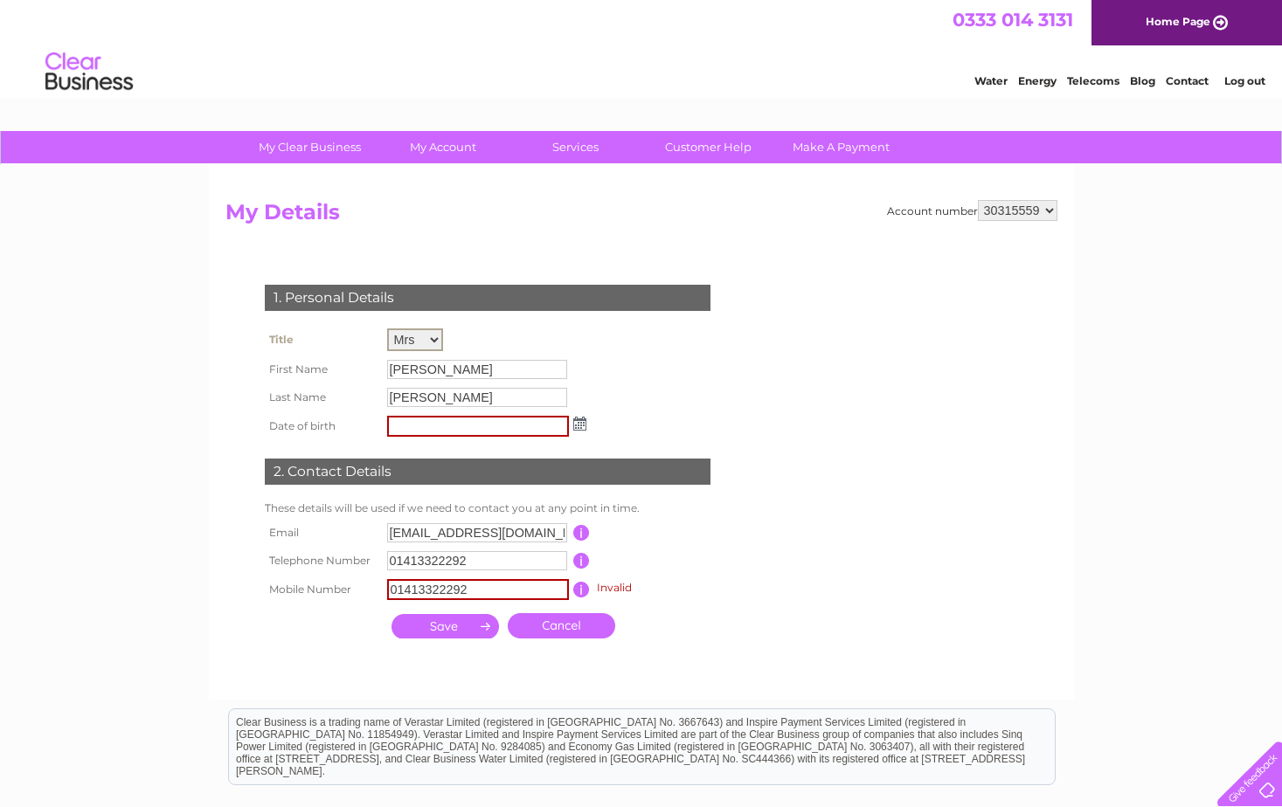
click at [430, 338] on select "Mr Mrs Ms Miss Dr Rev Prof Other Mr" at bounding box center [415, 340] width 56 height 23
select select "Mr"
click at [387, 329] on select "Mr Mrs Ms Miss Dr Rev Prof Other Mr" at bounding box center [415, 340] width 56 height 23
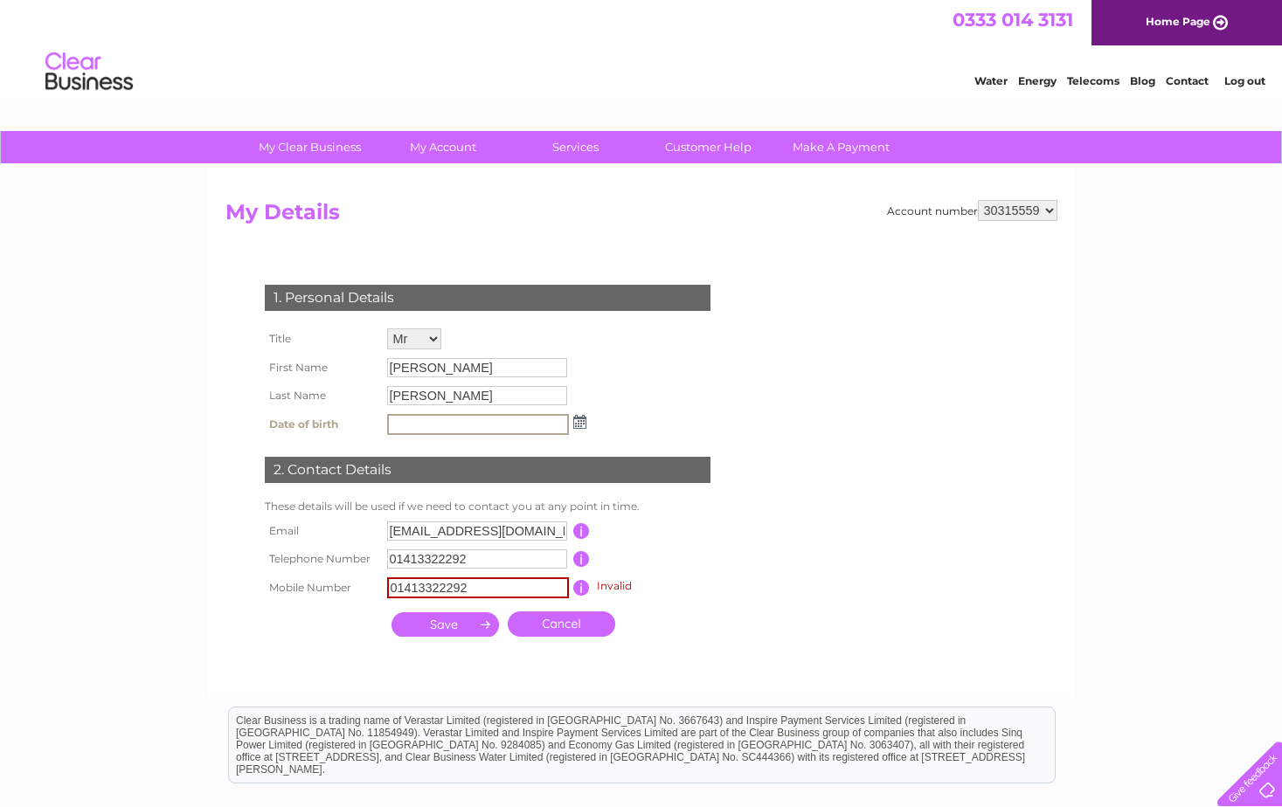
click at [405, 426] on input "text" at bounding box center [478, 424] width 182 height 21
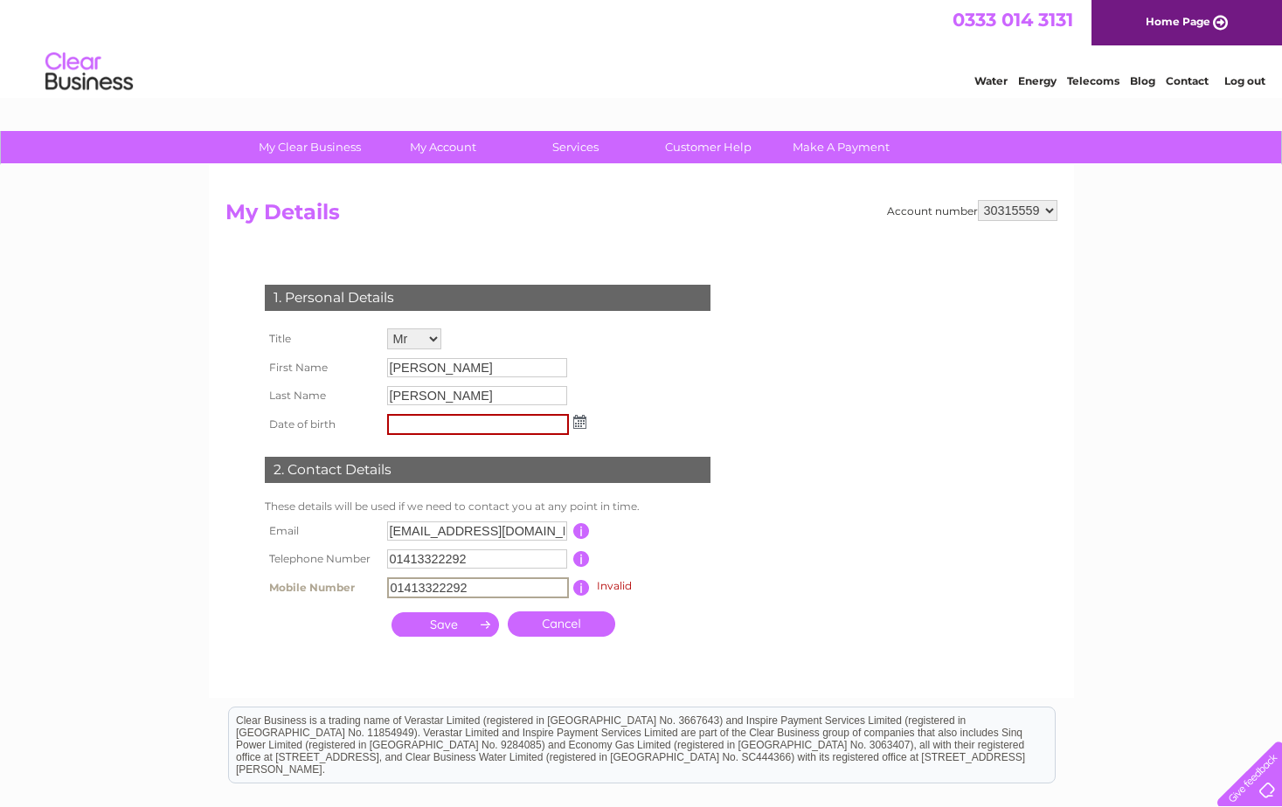
drag, startPoint x: 485, startPoint y: 585, endPoint x: 346, endPoint y: 580, distance: 139.0
click at [346, 582] on tr "Mobile Number 01413322292 Invalid This should be a valid mobile number starting…" at bounding box center [494, 588] width 469 height 30
click at [495, 589] on input "01413322292" at bounding box center [478, 588] width 182 height 21
drag, startPoint x: 388, startPoint y: 579, endPoint x: 269, endPoint y: 575, distance: 118.9
click at [269, 575] on tr "Mobile Number 01413322292 Invalid This should be a valid mobile number starting…" at bounding box center [494, 588] width 469 height 30
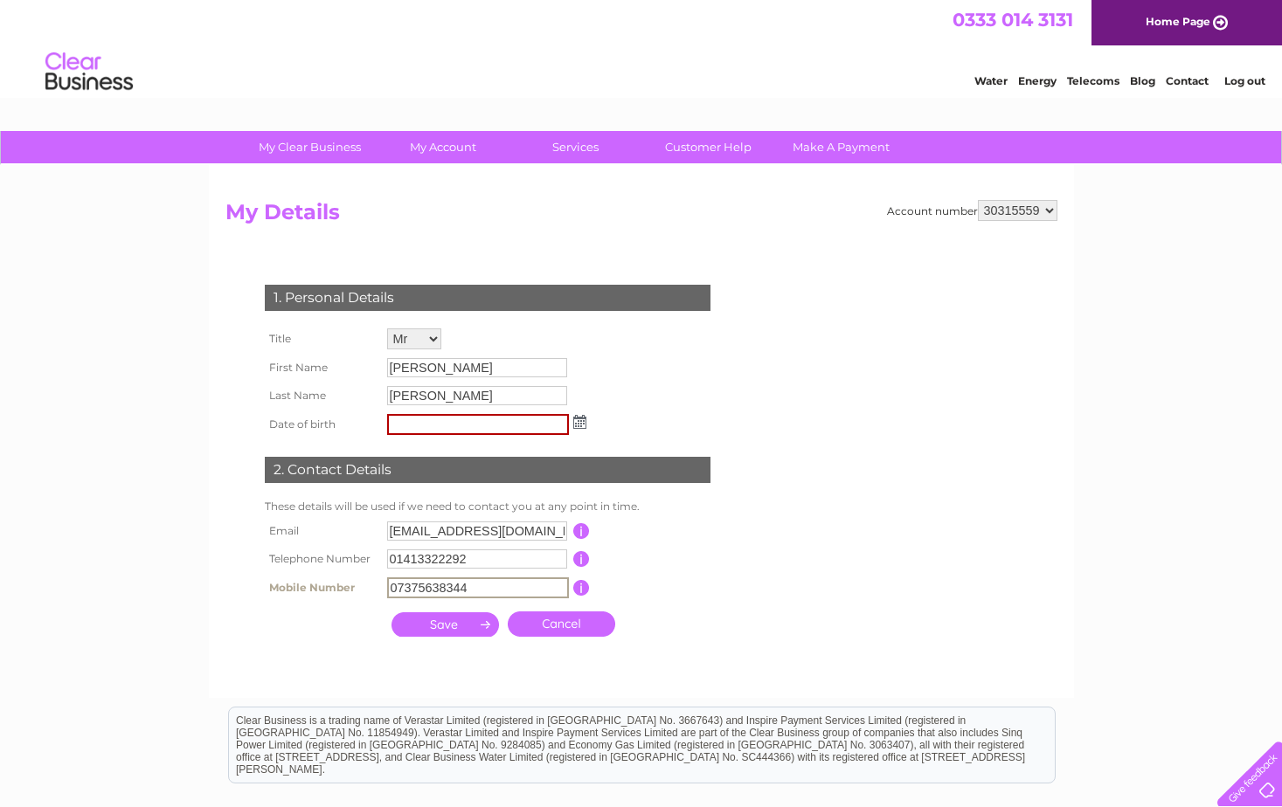
type input "07375638344"
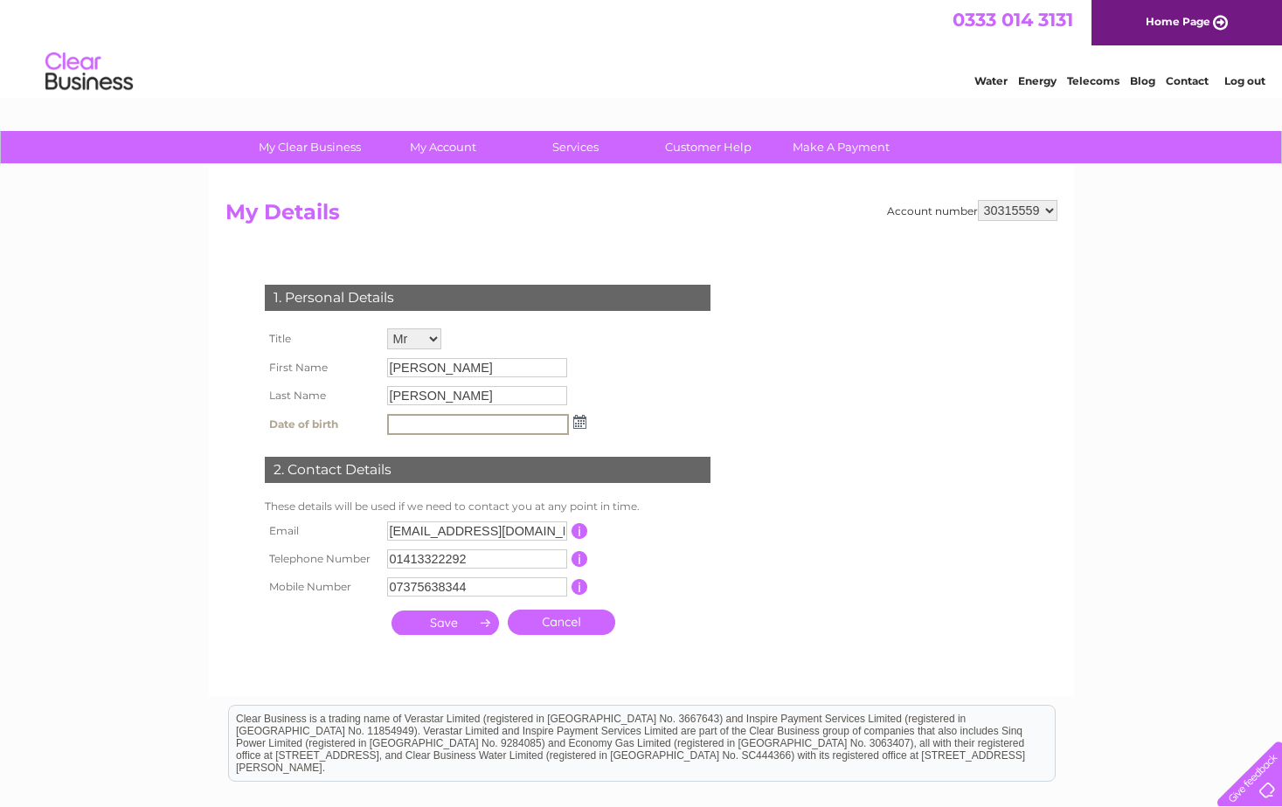
click at [444, 424] on input "text" at bounding box center [478, 424] width 182 height 21
type input "26/03/1989"
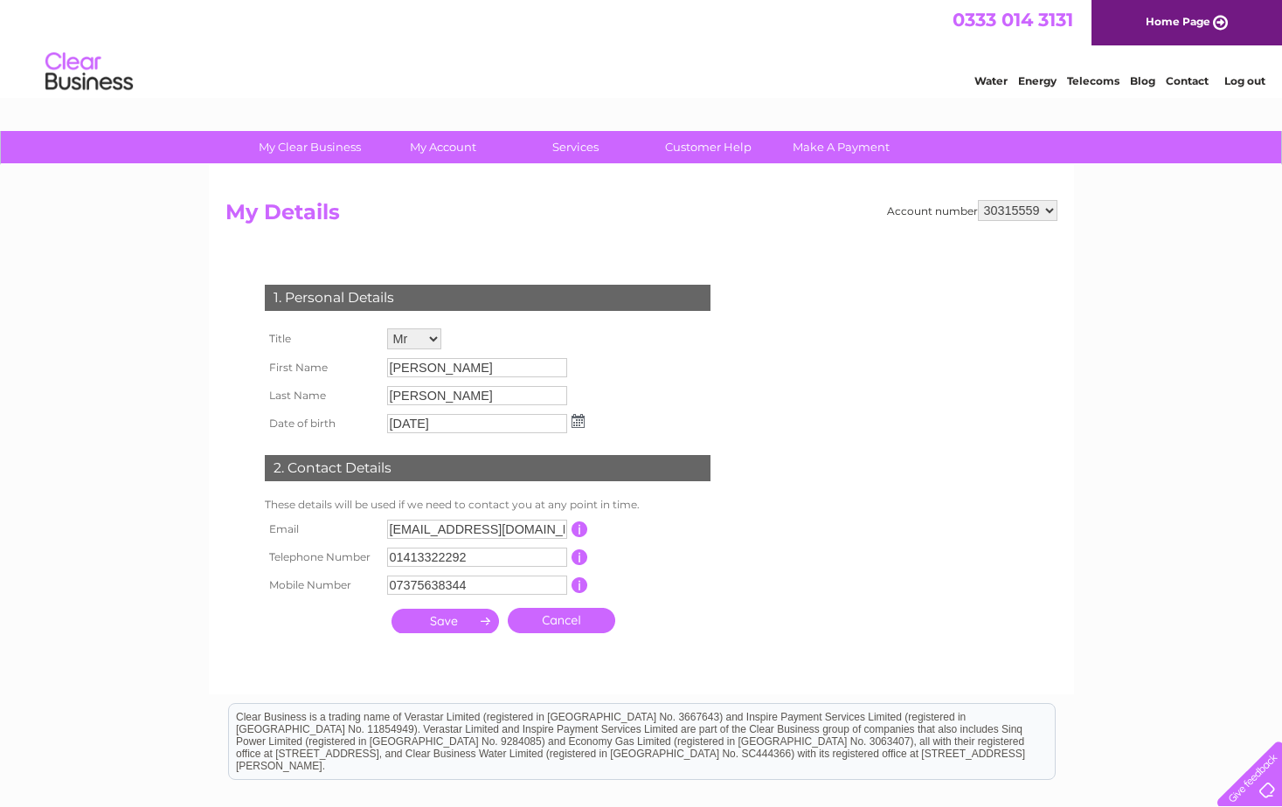
click at [438, 622] on input "submit" at bounding box center [444, 621] width 107 height 24
